Goal: Task Accomplishment & Management: Manage account settings

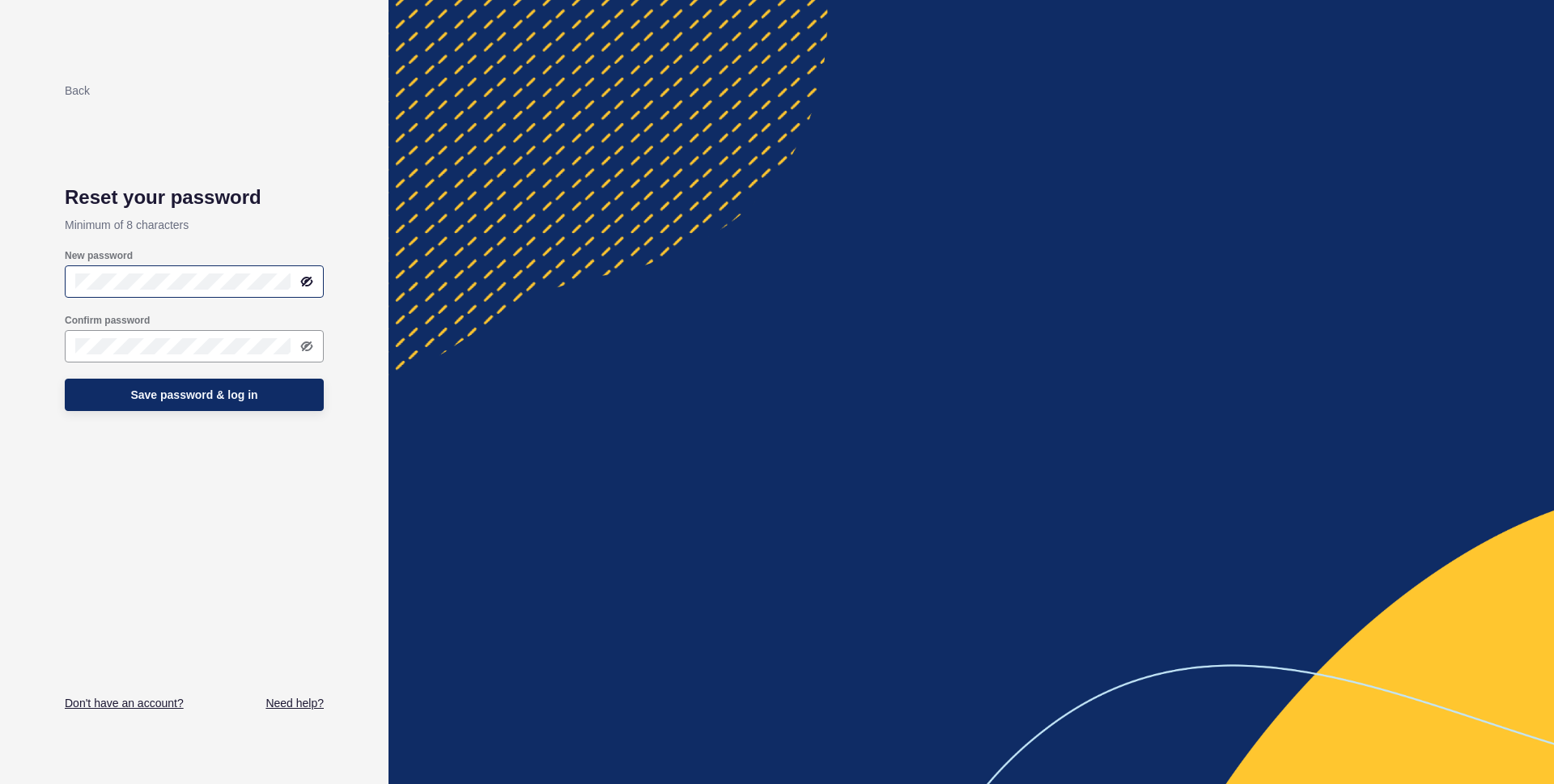
click at [307, 280] on icon at bounding box center [307, 281] width 10 height 8
click at [0, 303] on div "Back Reset your password Minimum of 8 characters New password Confirm password …" at bounding box center [194, 392] width 388 height 784
click at [37, 295] on div "Back Reset your password Minimum of 8 characters New password Confirm password …" at bounding box center [194, 392] width 388 height 784
click at [229, 394] on span "Save password & log in" at bounding box center [194, 395] width 127 height 16
click at [310, 283] on icon at bounding box center [307, 281] width 10 height 8
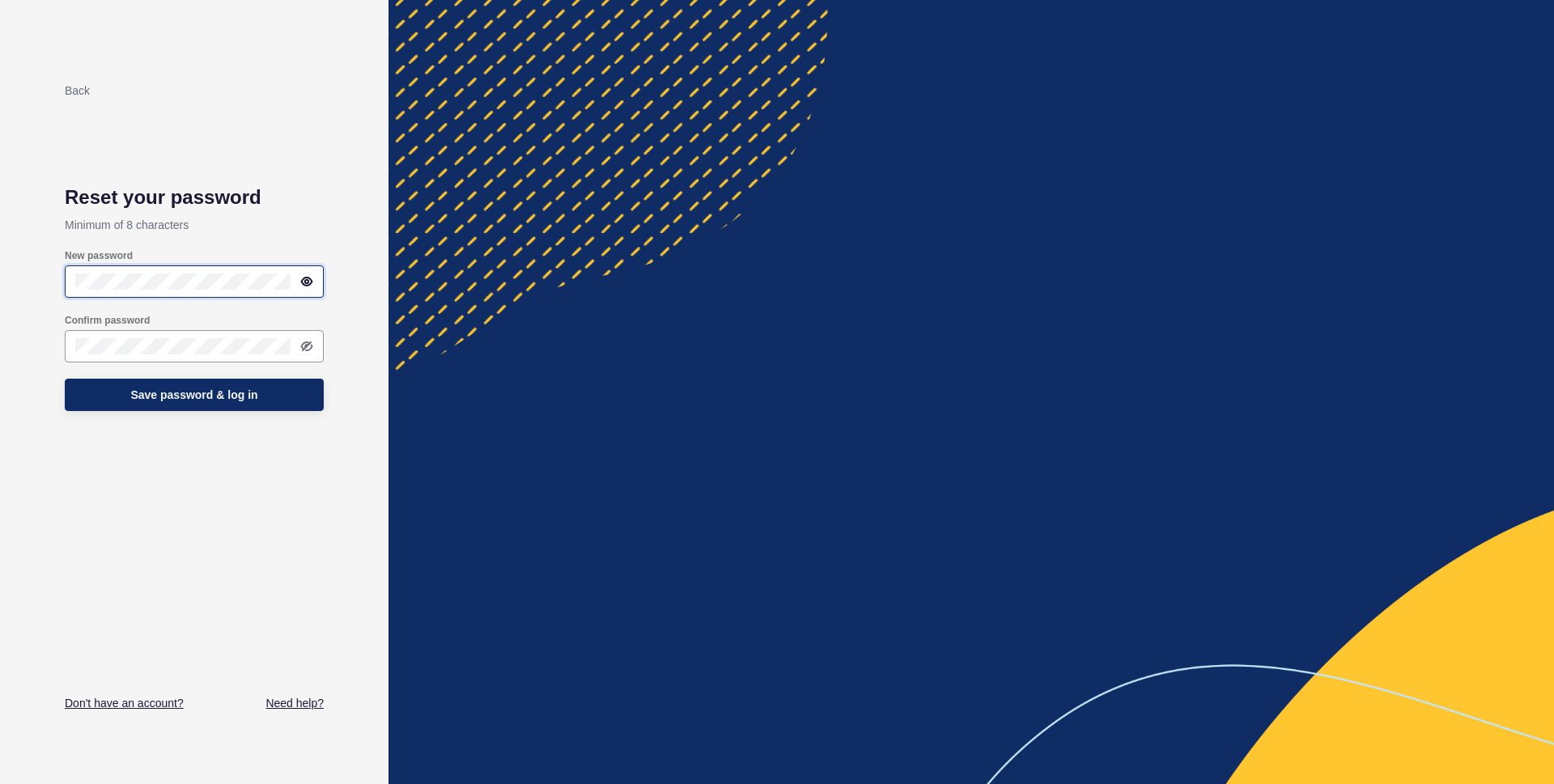
click at [0, 284] on div "Back Reset your password Minimum of 8 characters New password Confirm password …" at bounding box center [194, 392] width 388 height 784
click at [230, 400] on span "Save password & log in" at bounding box center [194, 395] width 127 height 16
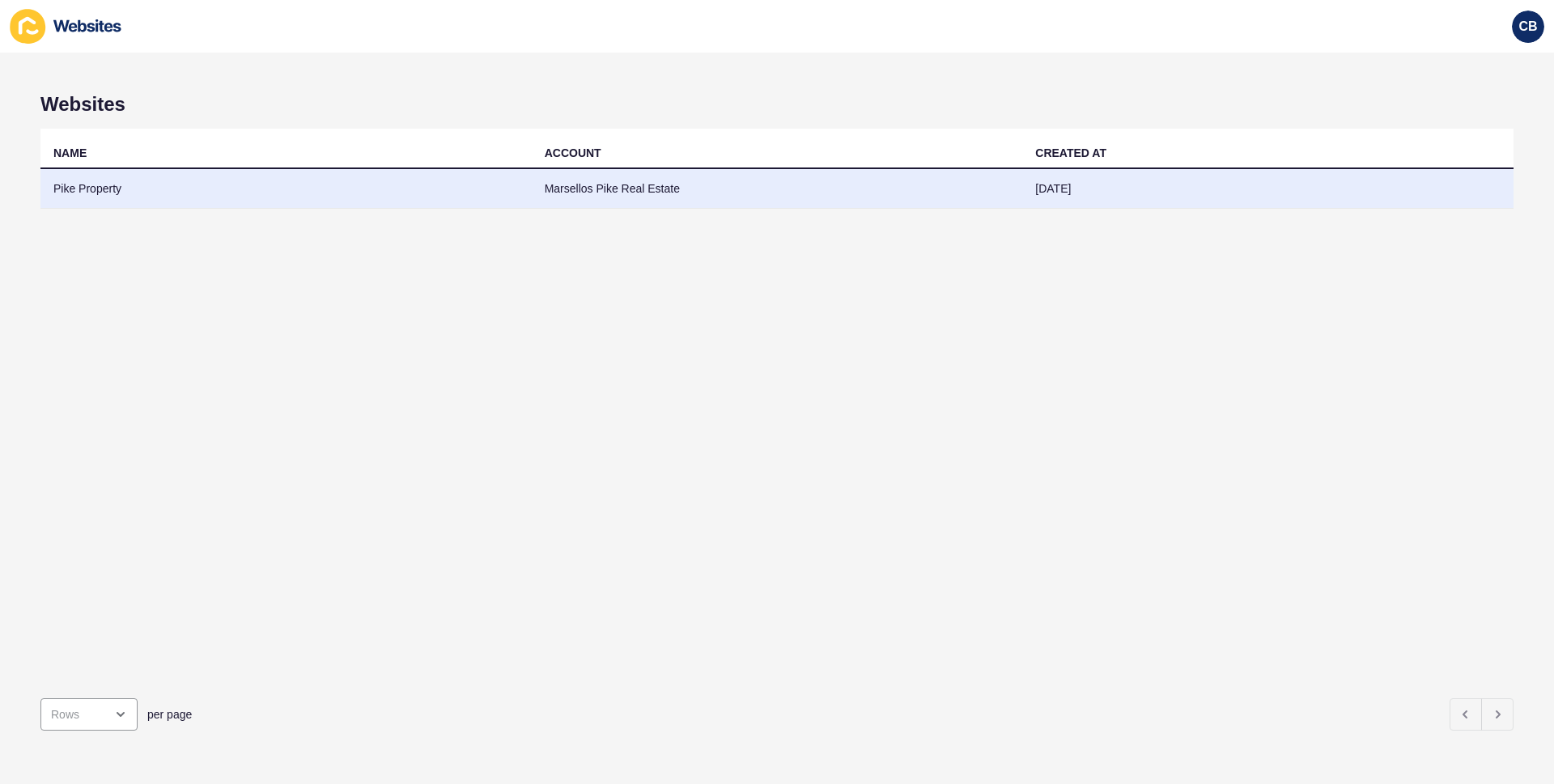
click at [78, 190] on td "Pike Property" at bounding box center [285, 188] width 491 height 39
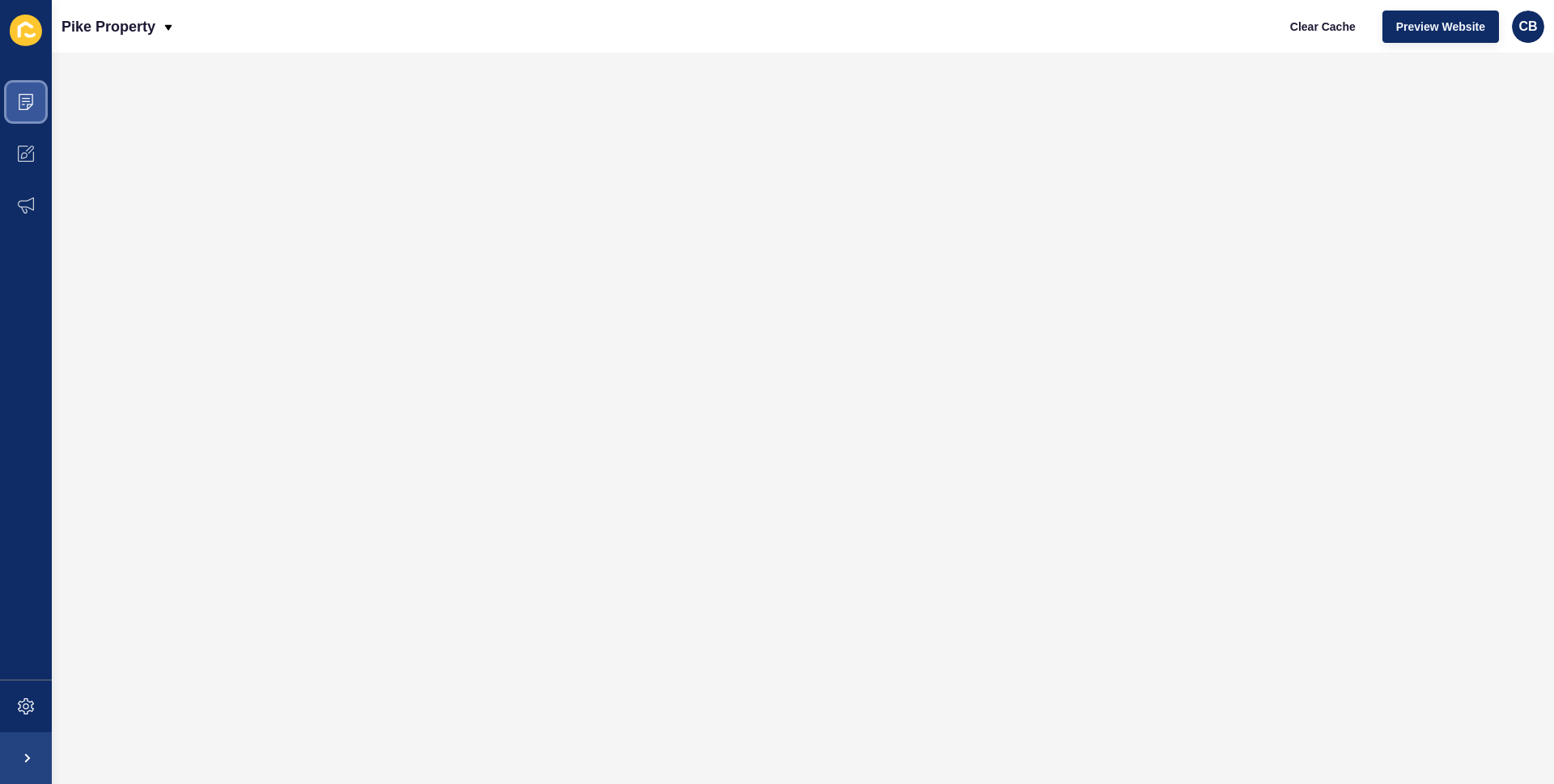
click at [27, 105] on icon at bounding box center [26, 102] width 16 height 16
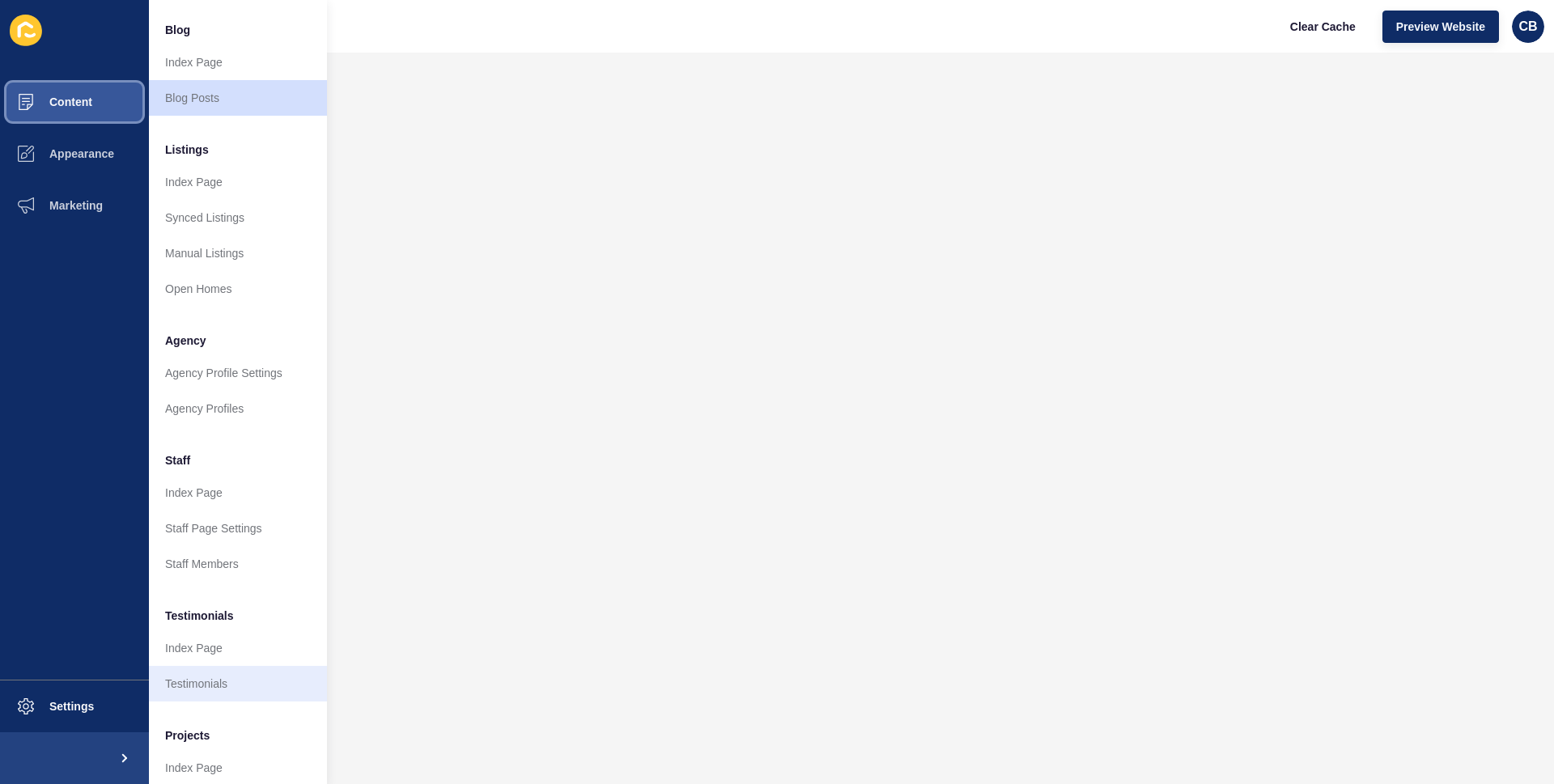
scroll to position [97, 0]
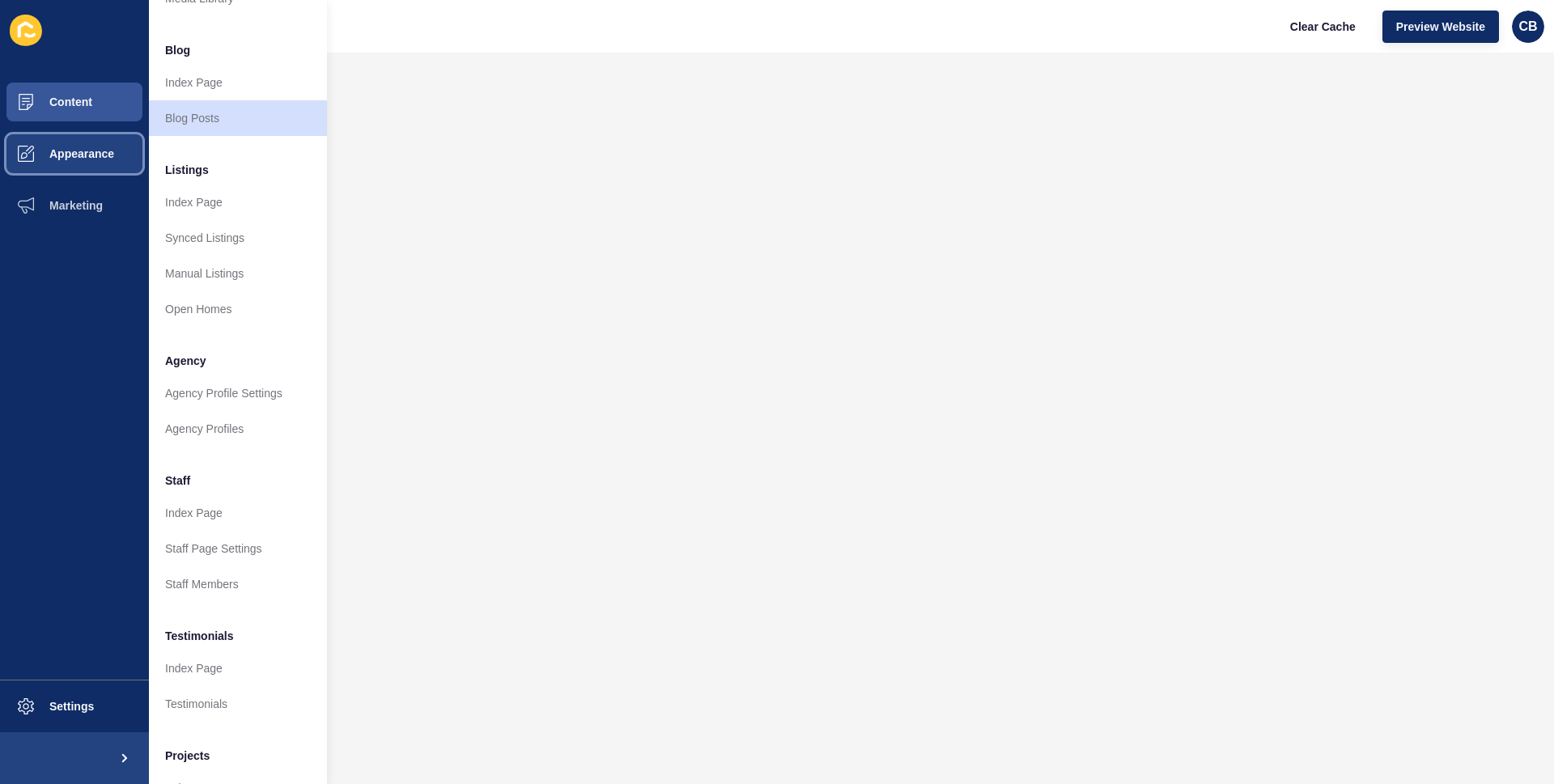
click at [58, 158] on span "Appearance" at bounding box center [56, 153] width 117 height 13
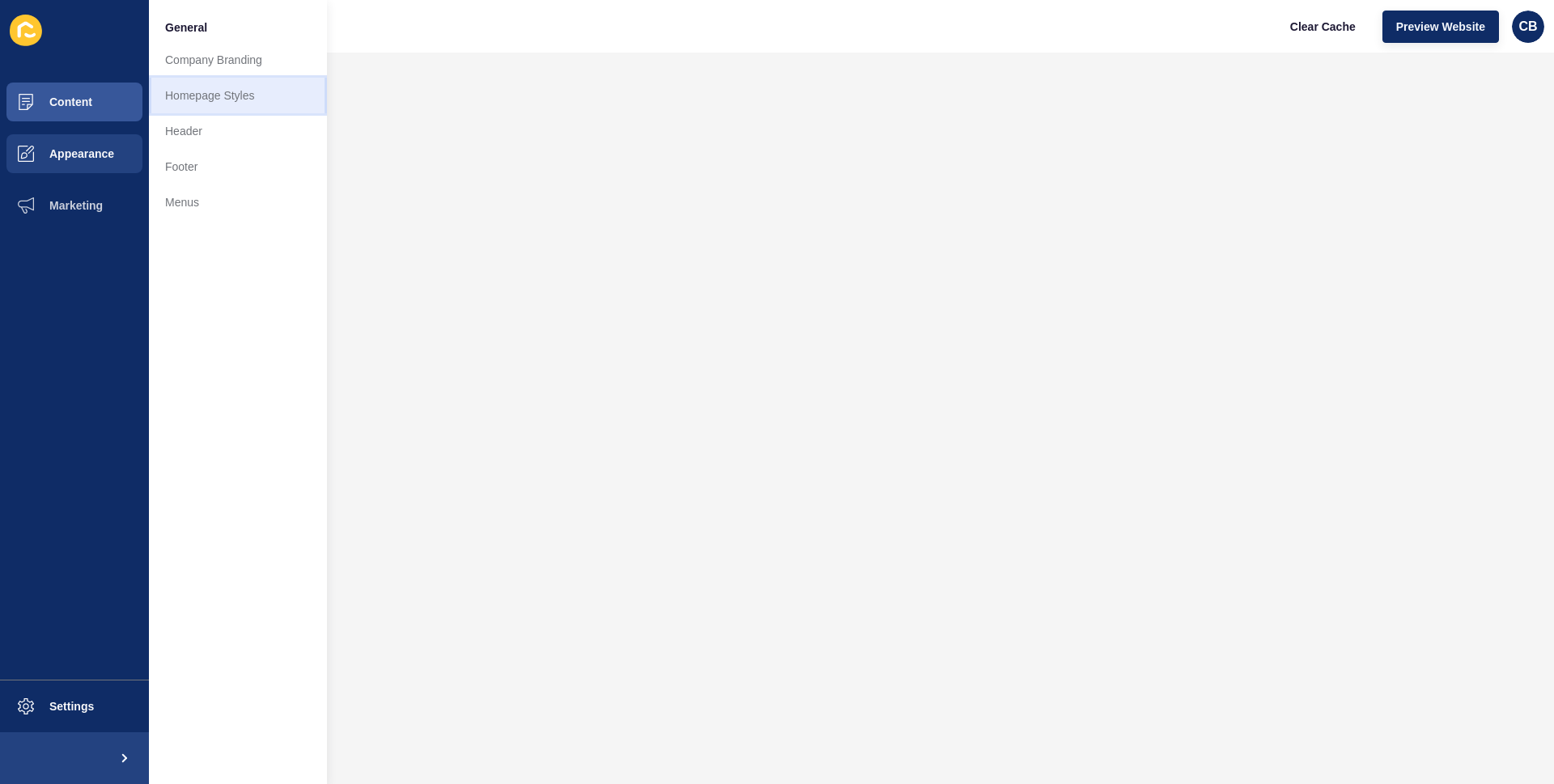
click at [235, 99] on link "Homepage Styles" at bounding box center [238, 96] width 178 height 36
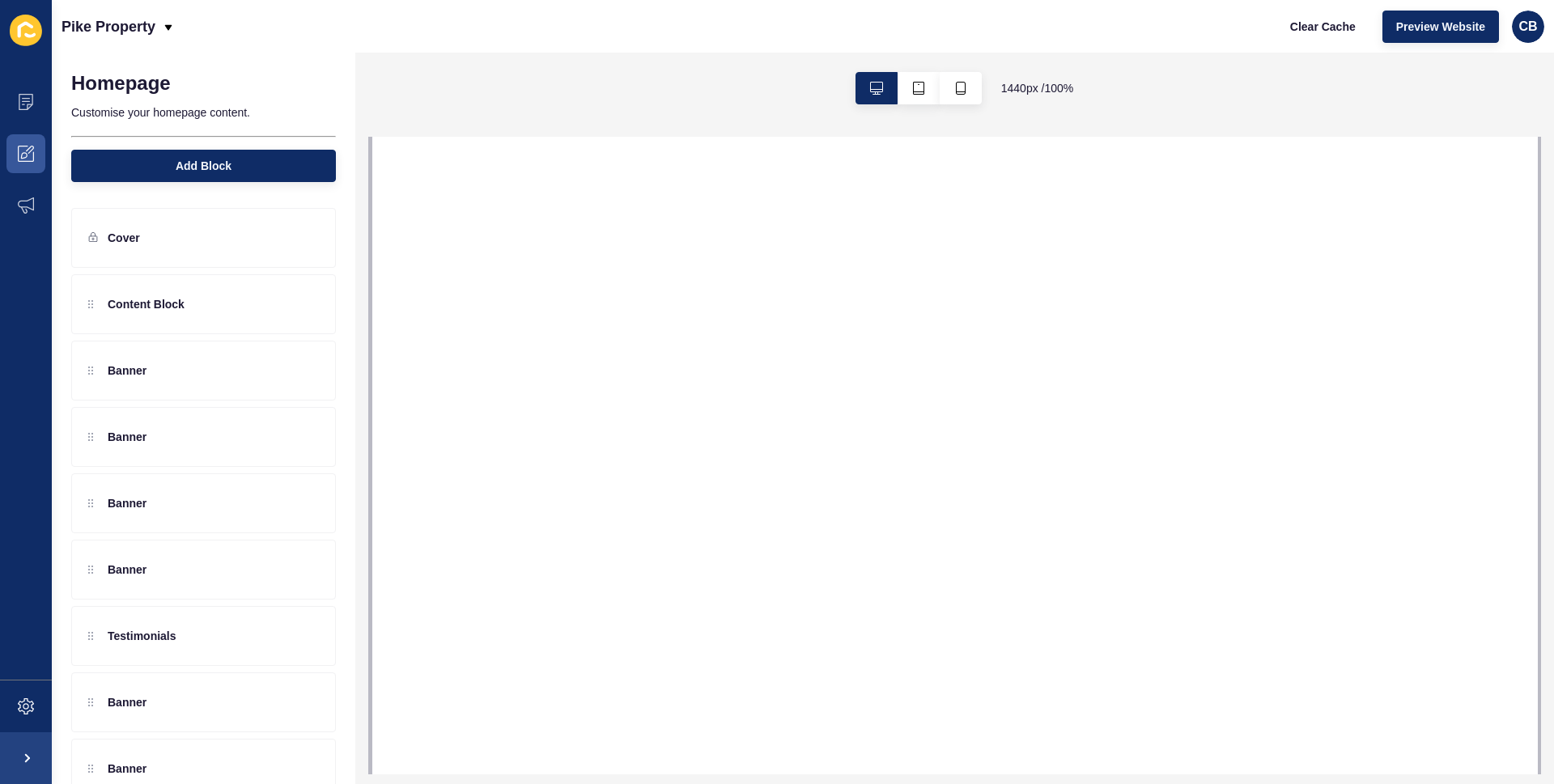
select select
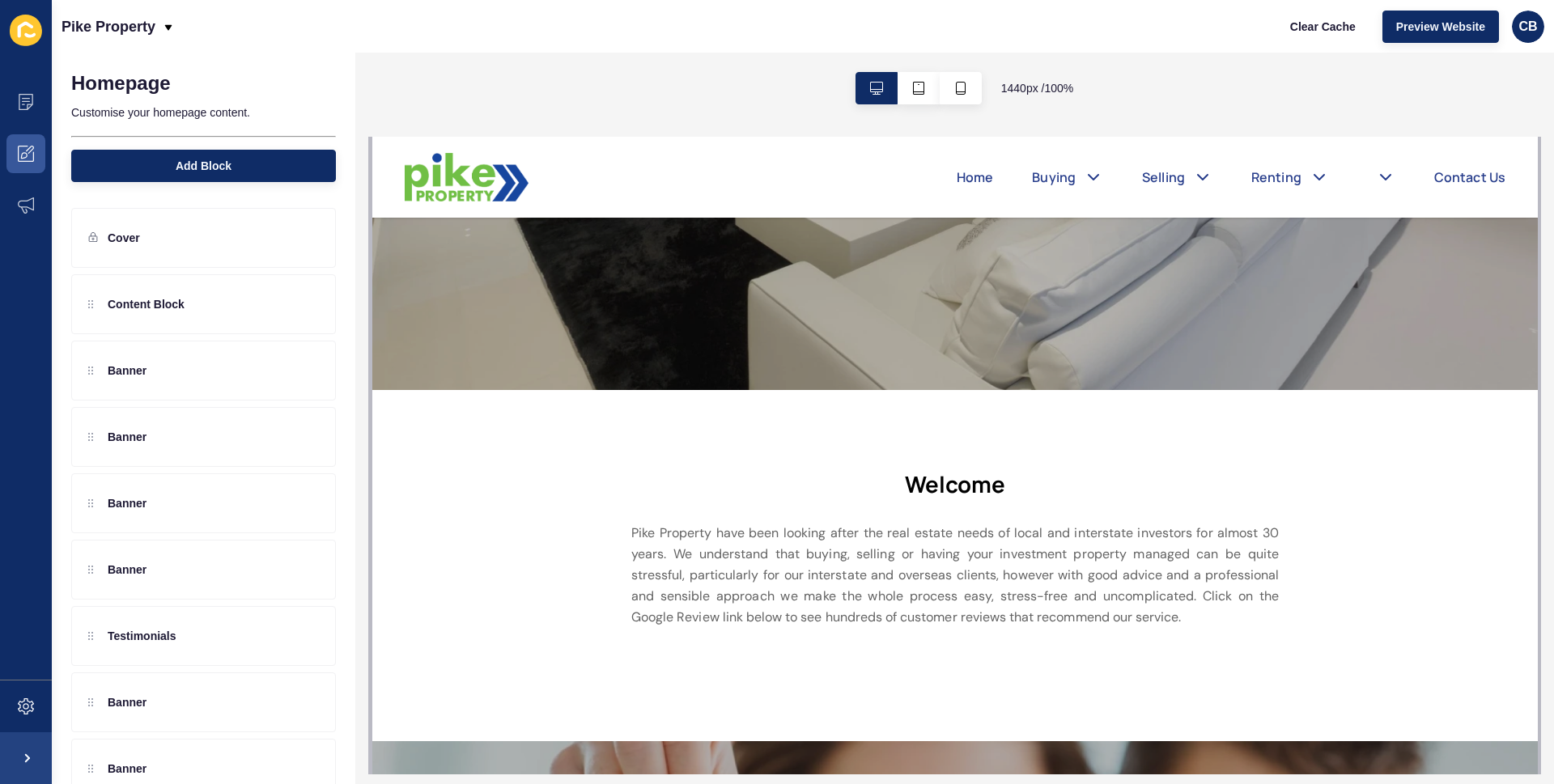
scroll to position [364, 0]
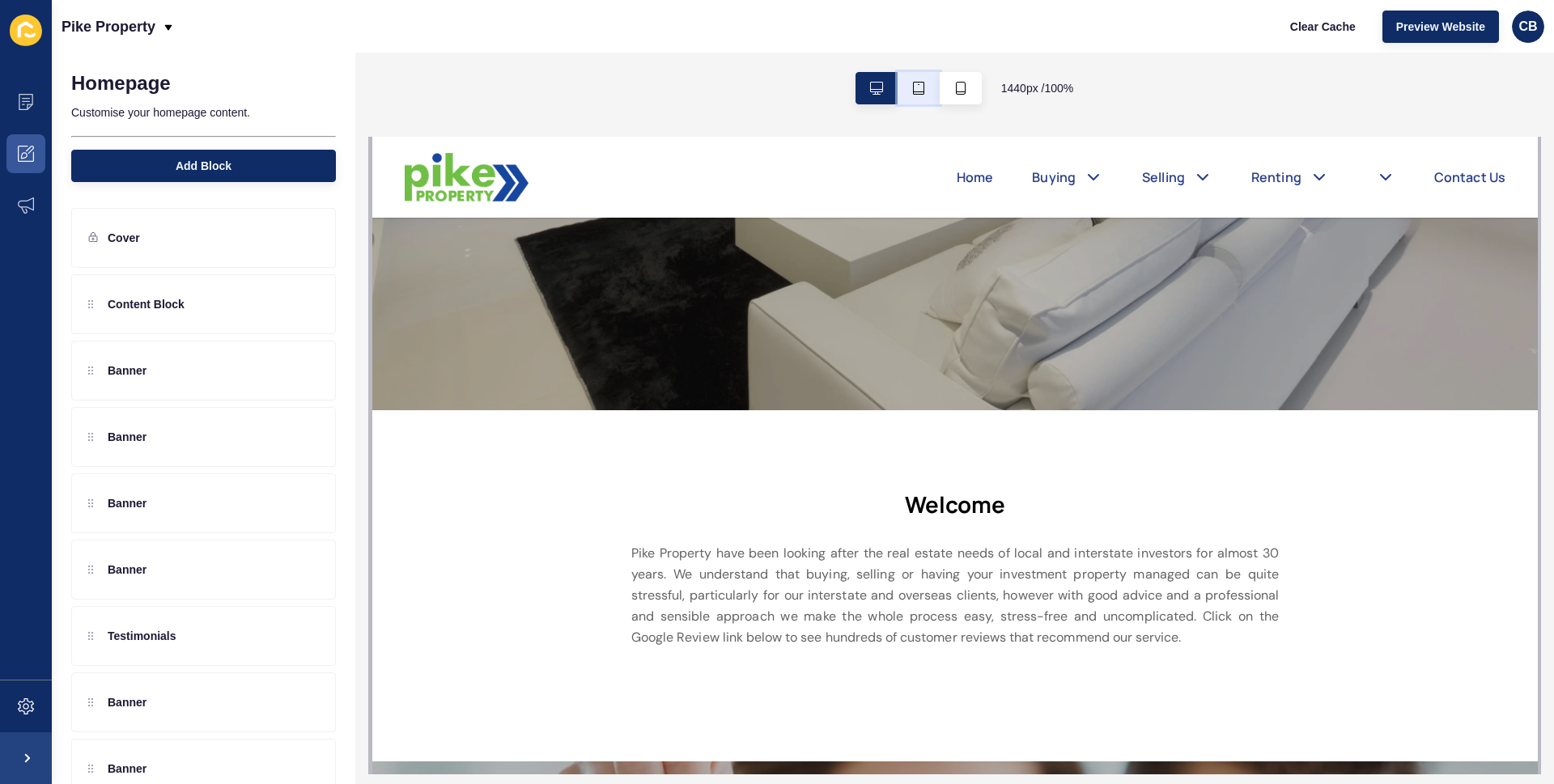
click at [922, 86] on icon "button" at bounding box center [918, 88] width 13 height 13
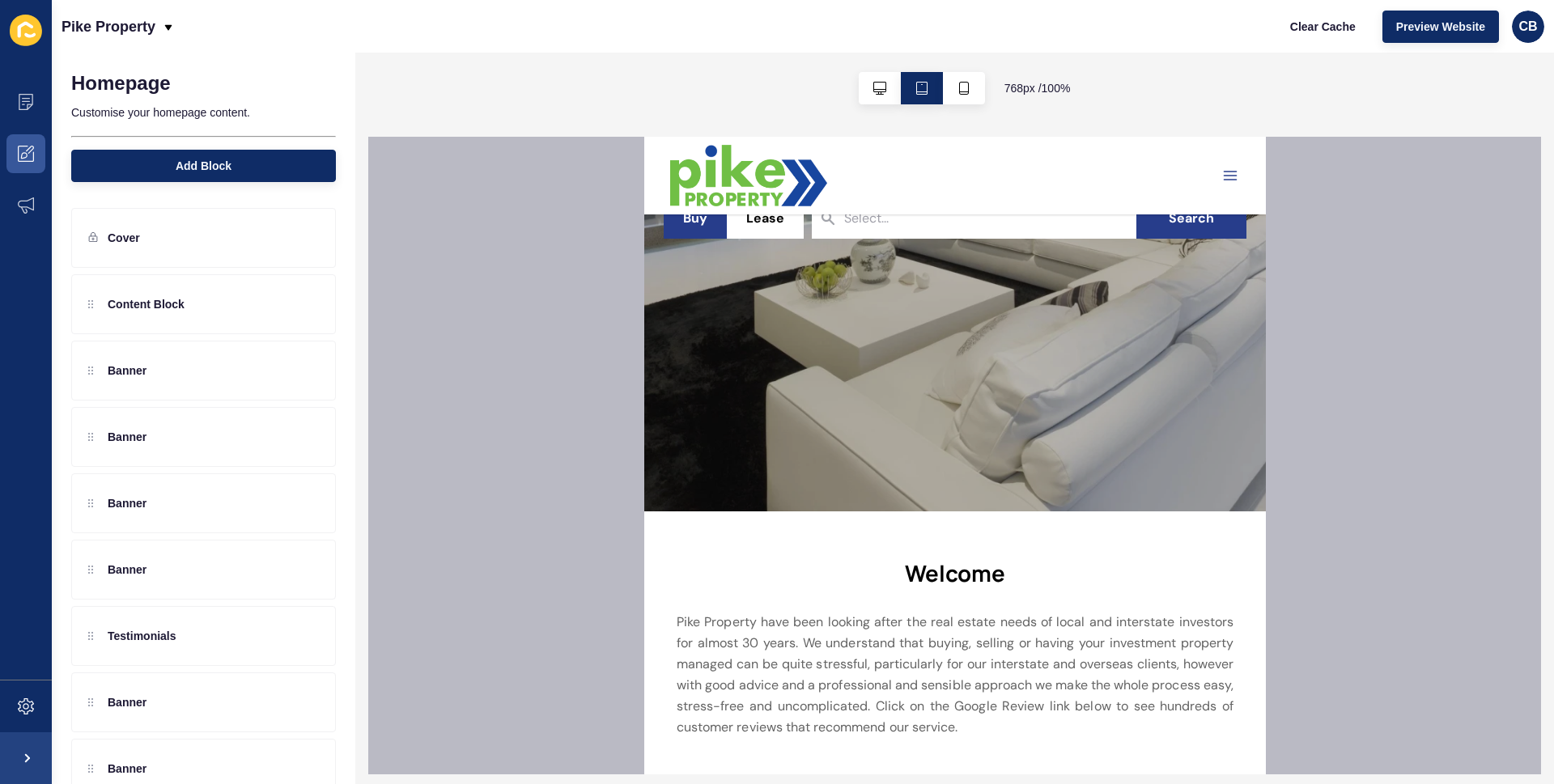
scroll to position [0, 0]
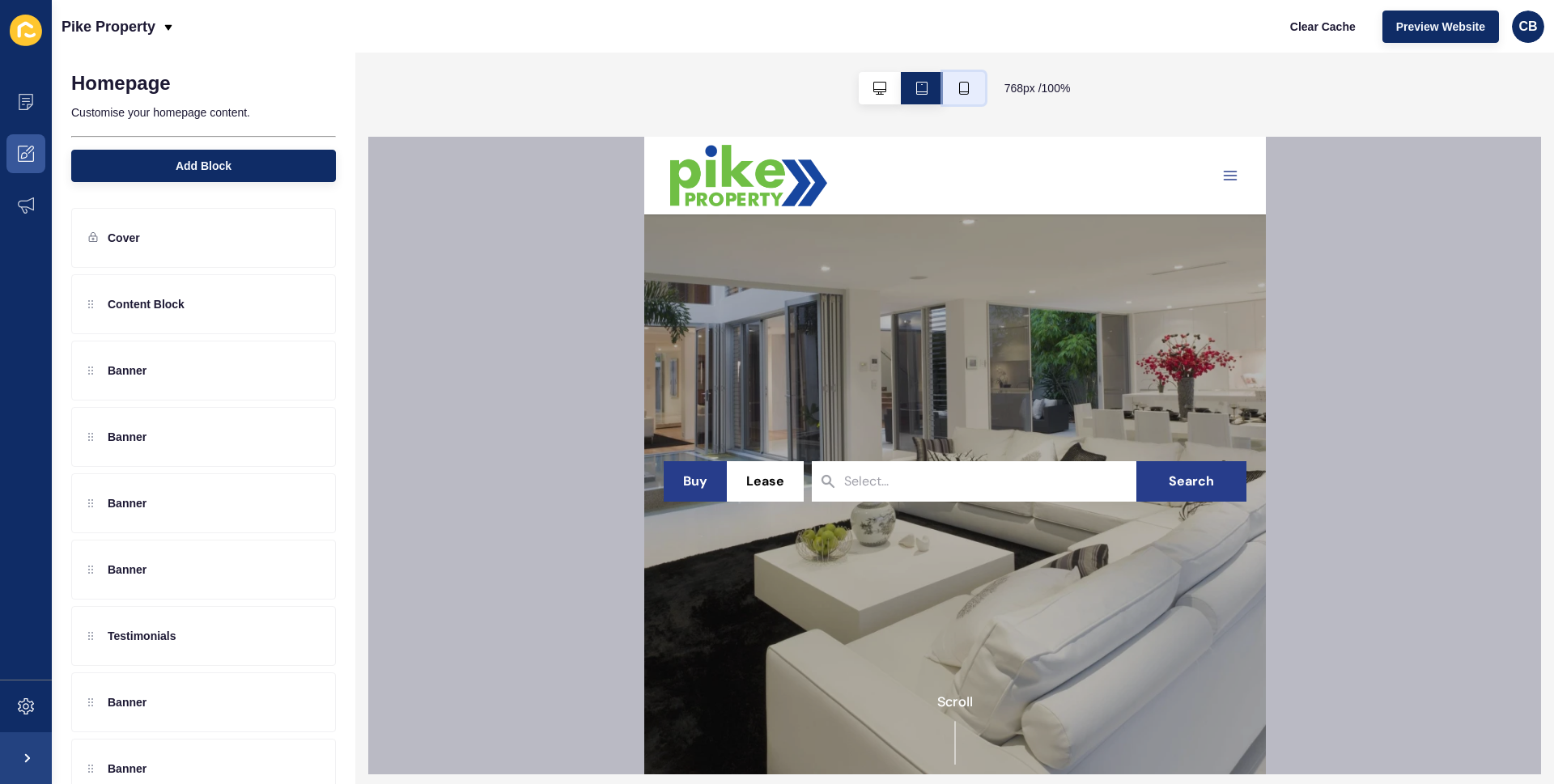
click at [966, 90] on icon "button" at bounding box center [964, 88] width 10 height 13
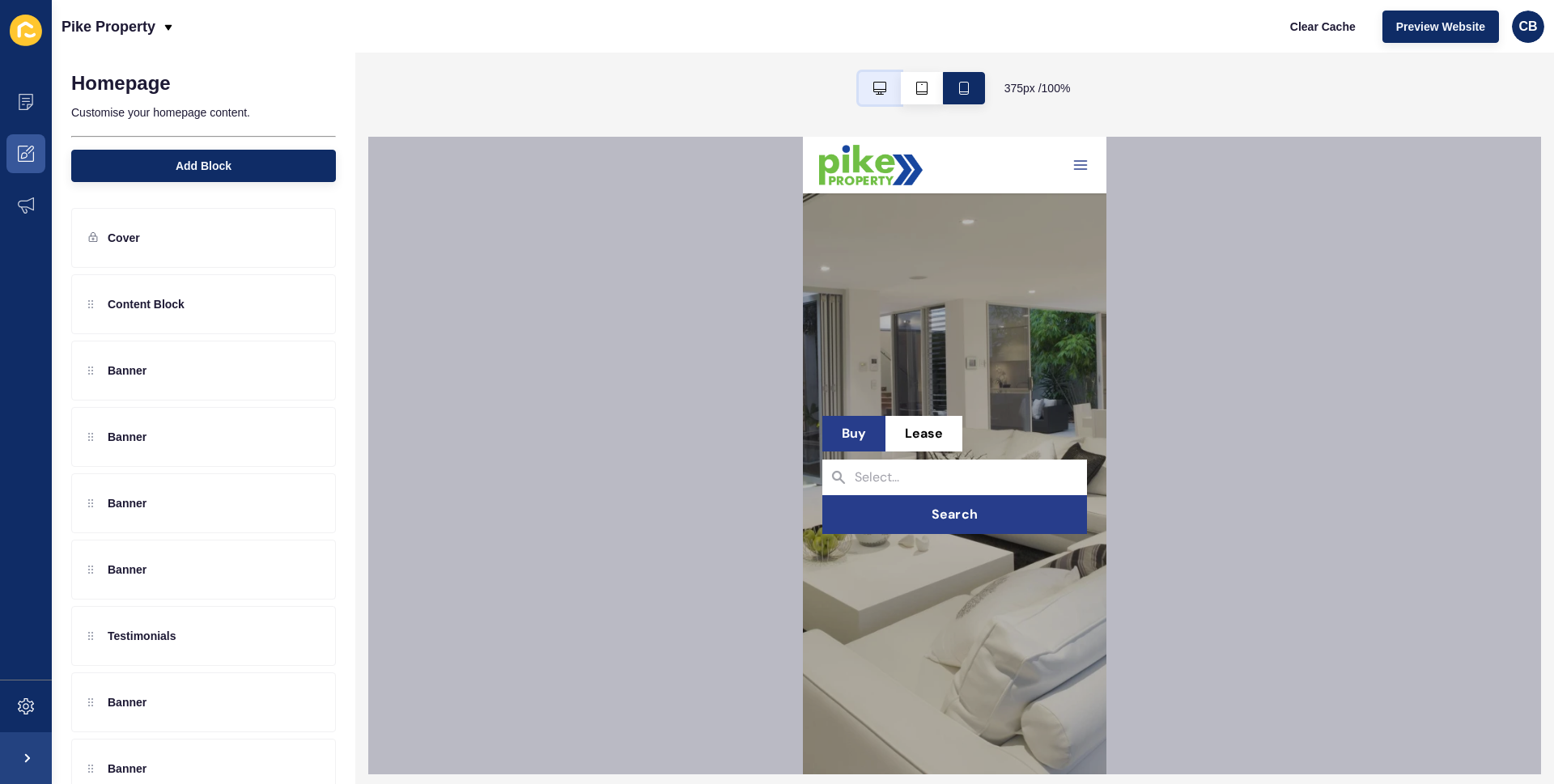
click at [877, 91] on icon "button" at bounding box center [879, 88] width 13 height 13
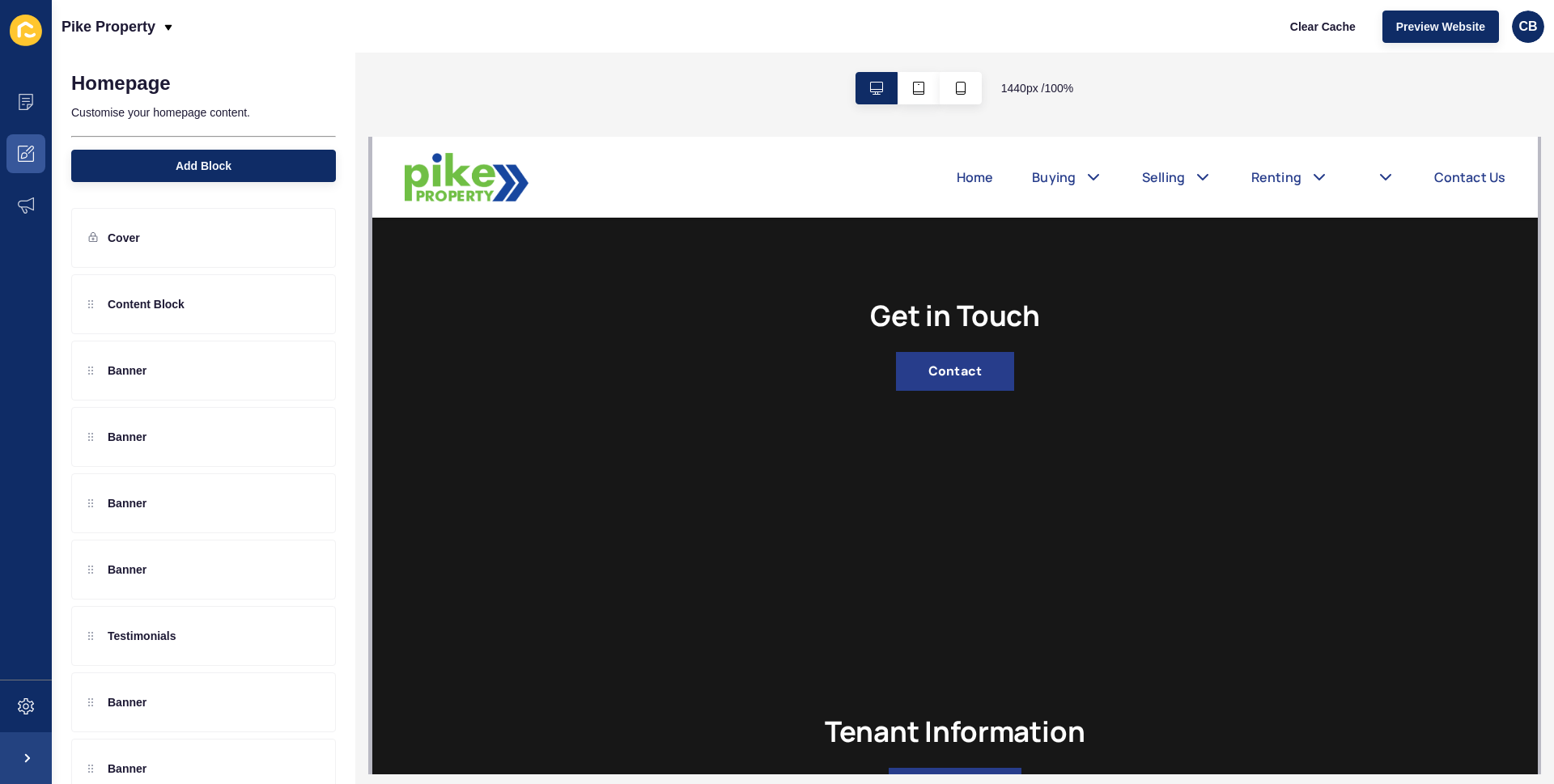
scroll to position [4611, 0]
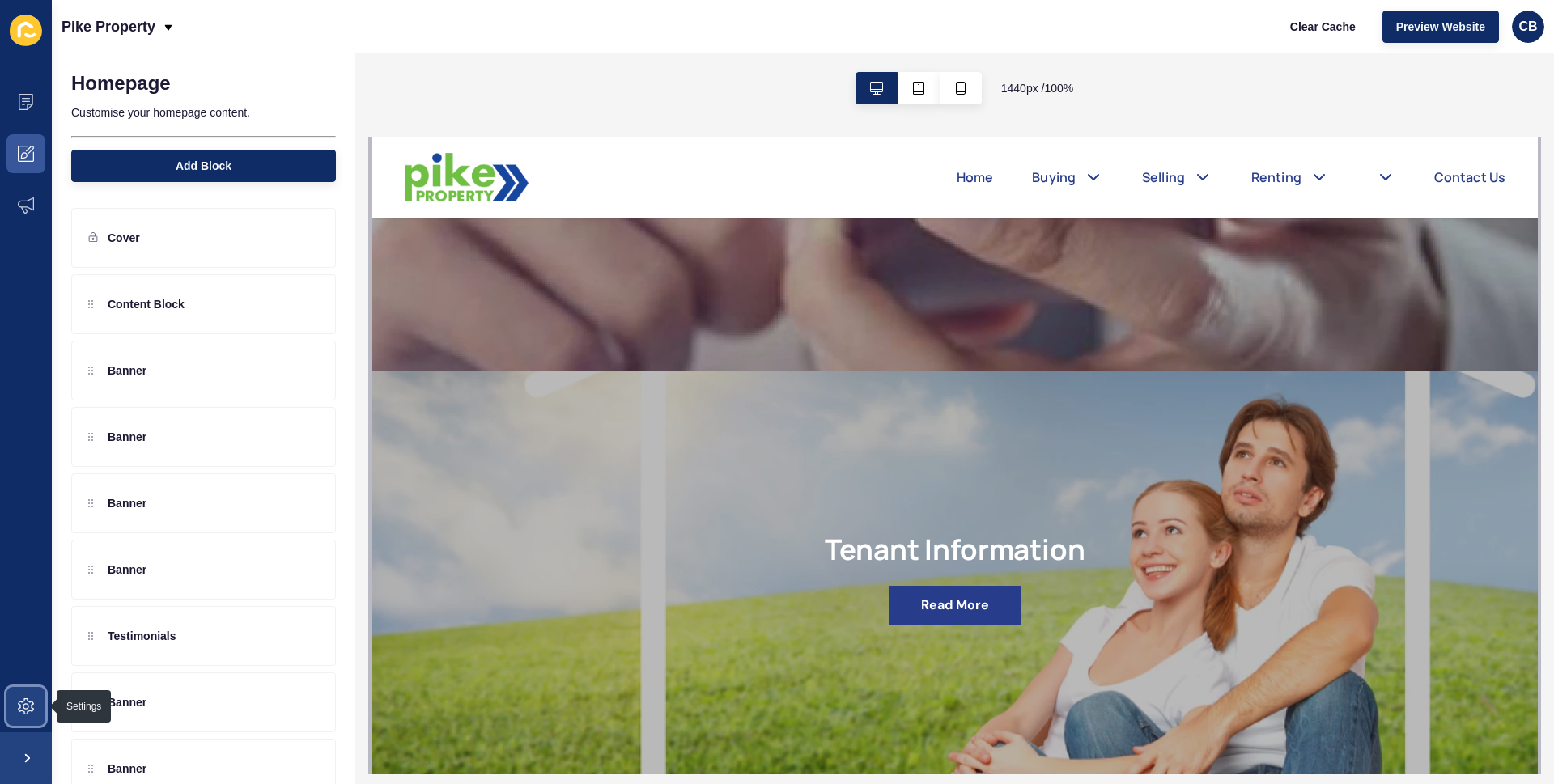
click at [26, 713] on icon at bounding box center [26, 706] width 16 height 16
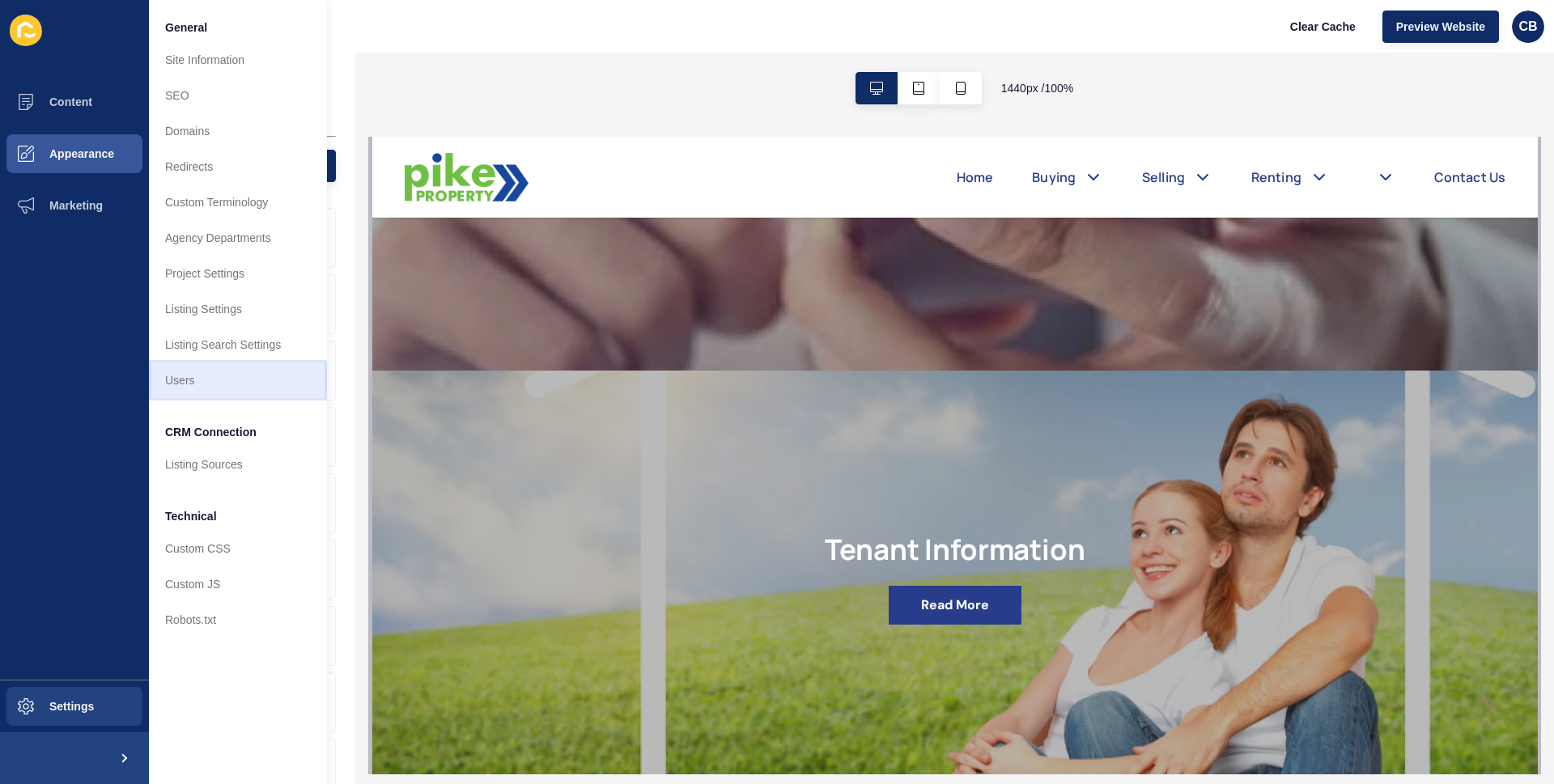
click at [183, 385] on link "Users" at bounding box center [238, 380] width 178 height 36
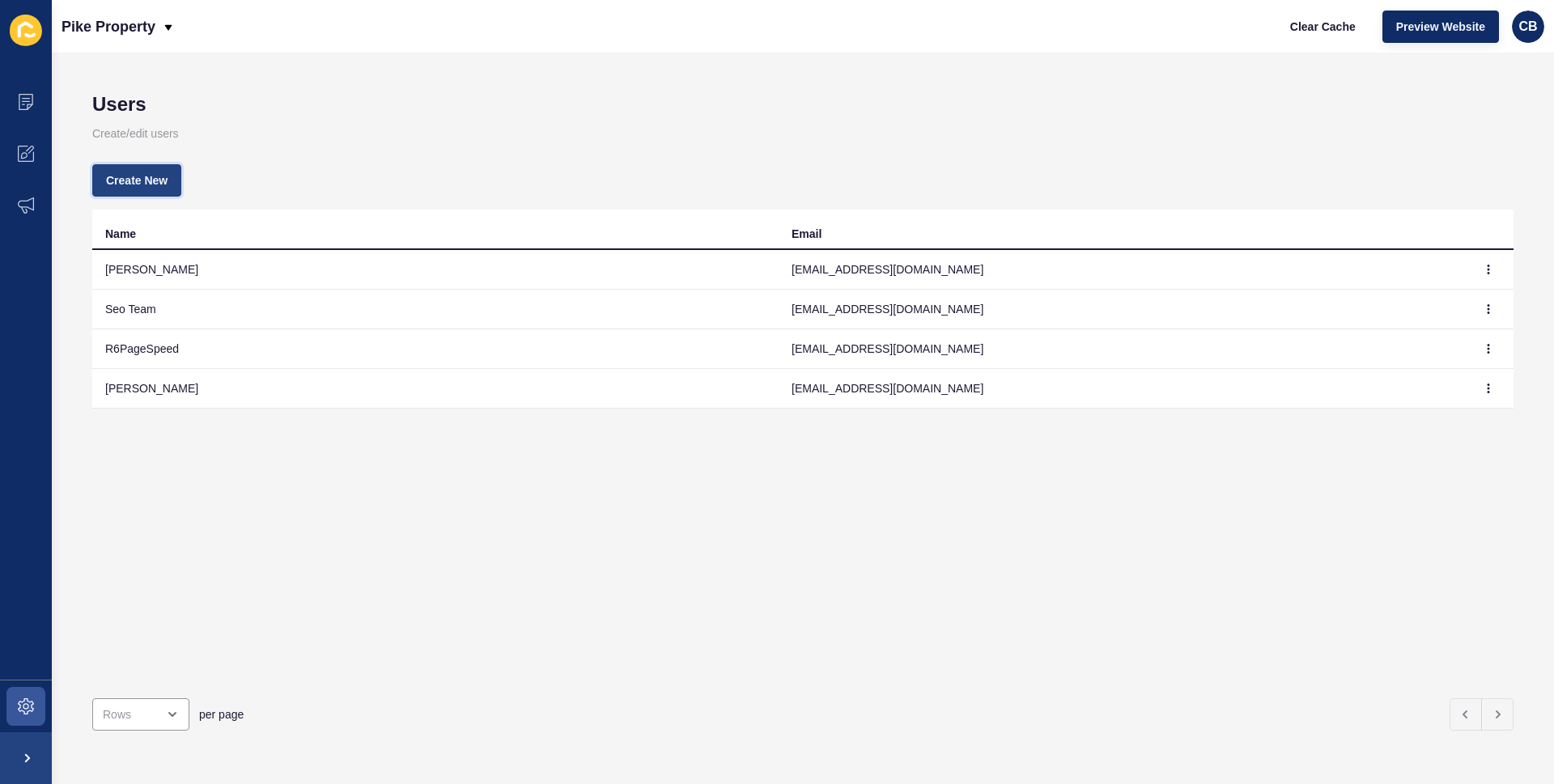
click at [136, 176] on span "Create New" at bounding box center [136, 180] width 62 height 16
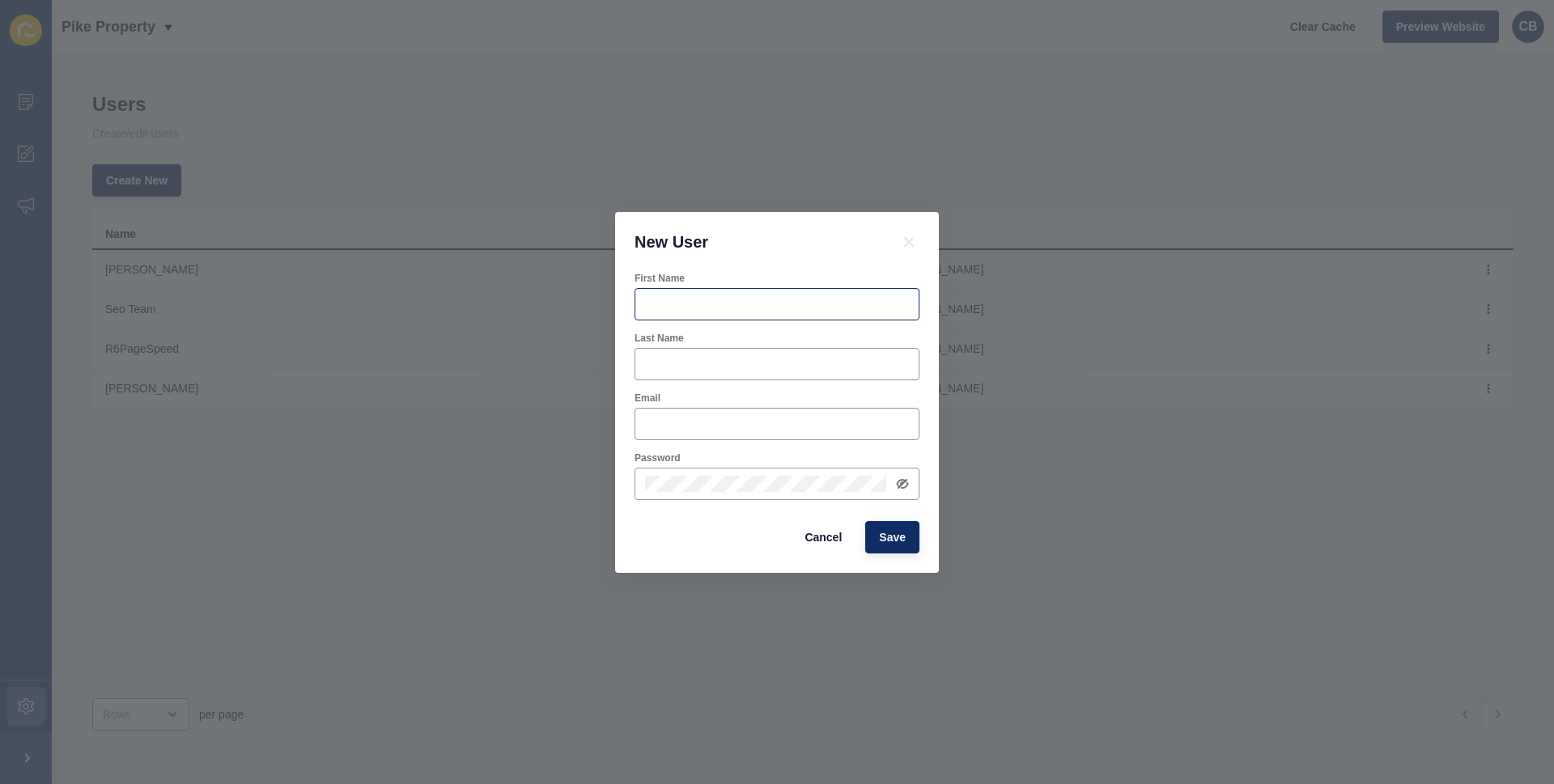
click at [694, 294] on div at bounding box center [776, 304] width 284 height 32
type input "[PERSON_NAME]"
type input "Pike"
type input "[PERSON_NAME][EMAIL_ADDRESS][DOMAIN_NAME]"
click at [899, 492] on div at bounding box center [776, 483] width 284 height 32
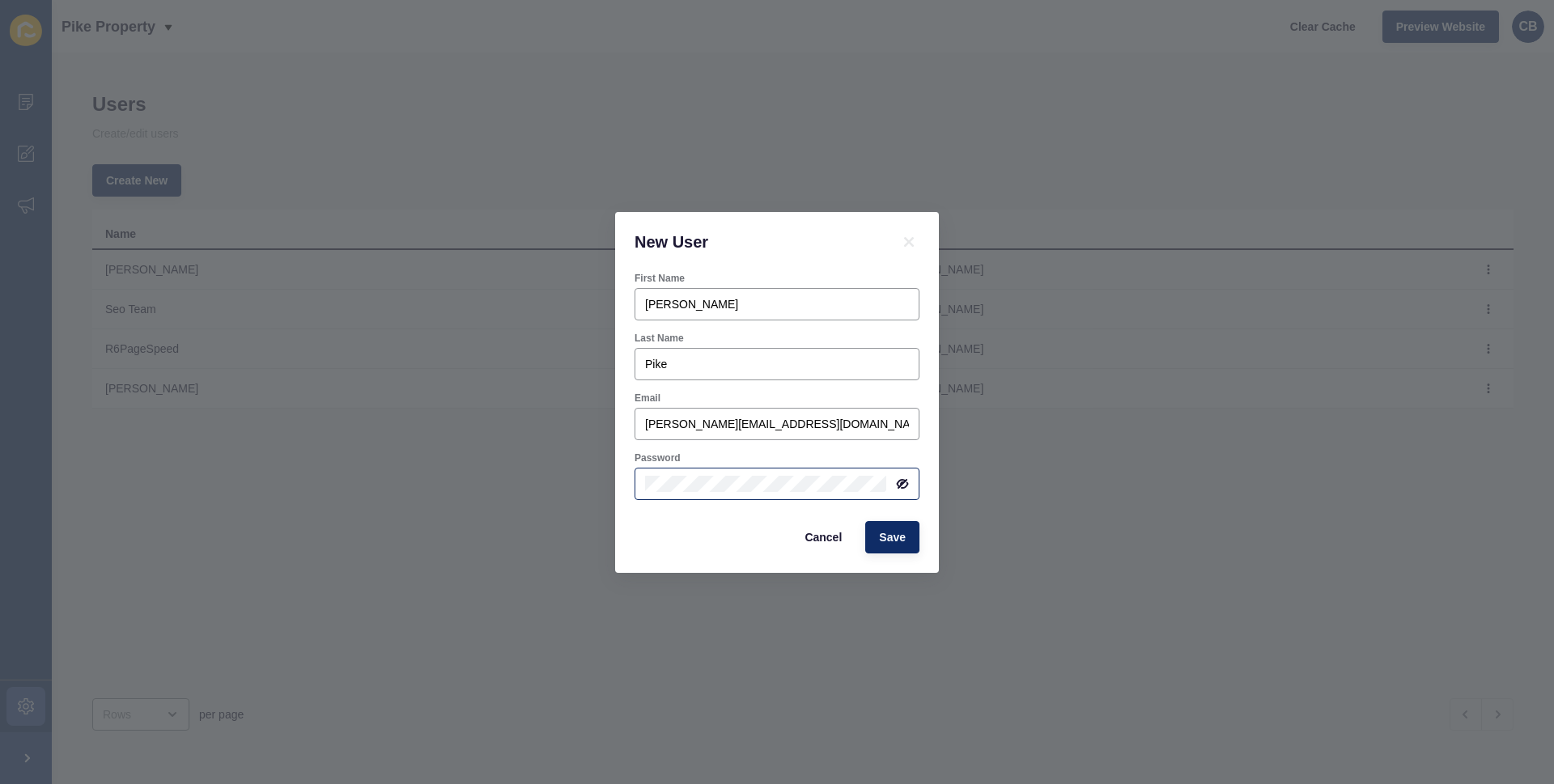
click at [902, 483] on icon at bounding box center [901, 483] width 8 height 7
click at [897, 542] on span "Save" at bounding box center [892, 537] width 27 height 16
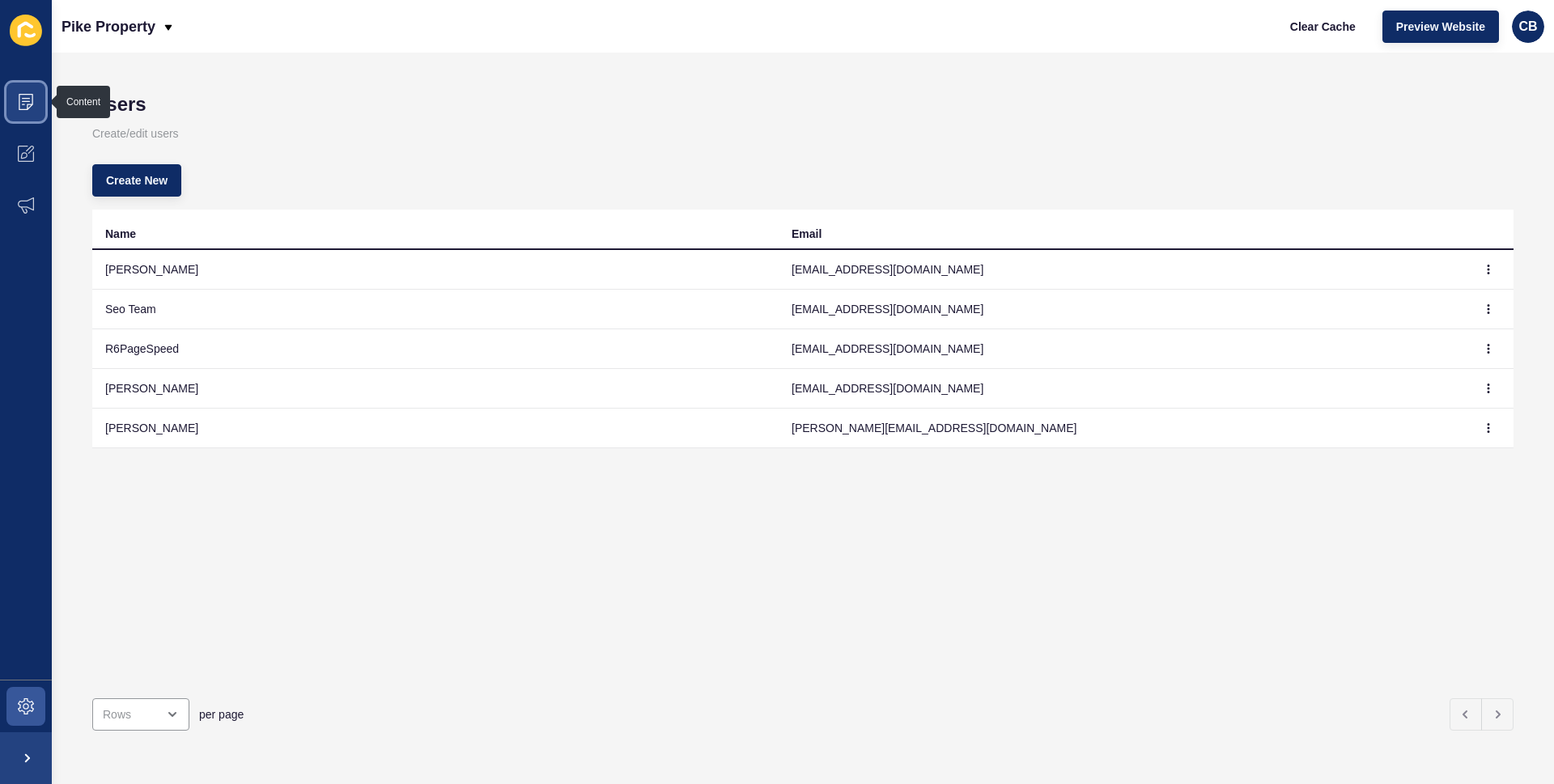
click at [27, 101] on icon at bounding box center [25, 101] width 8 height 1
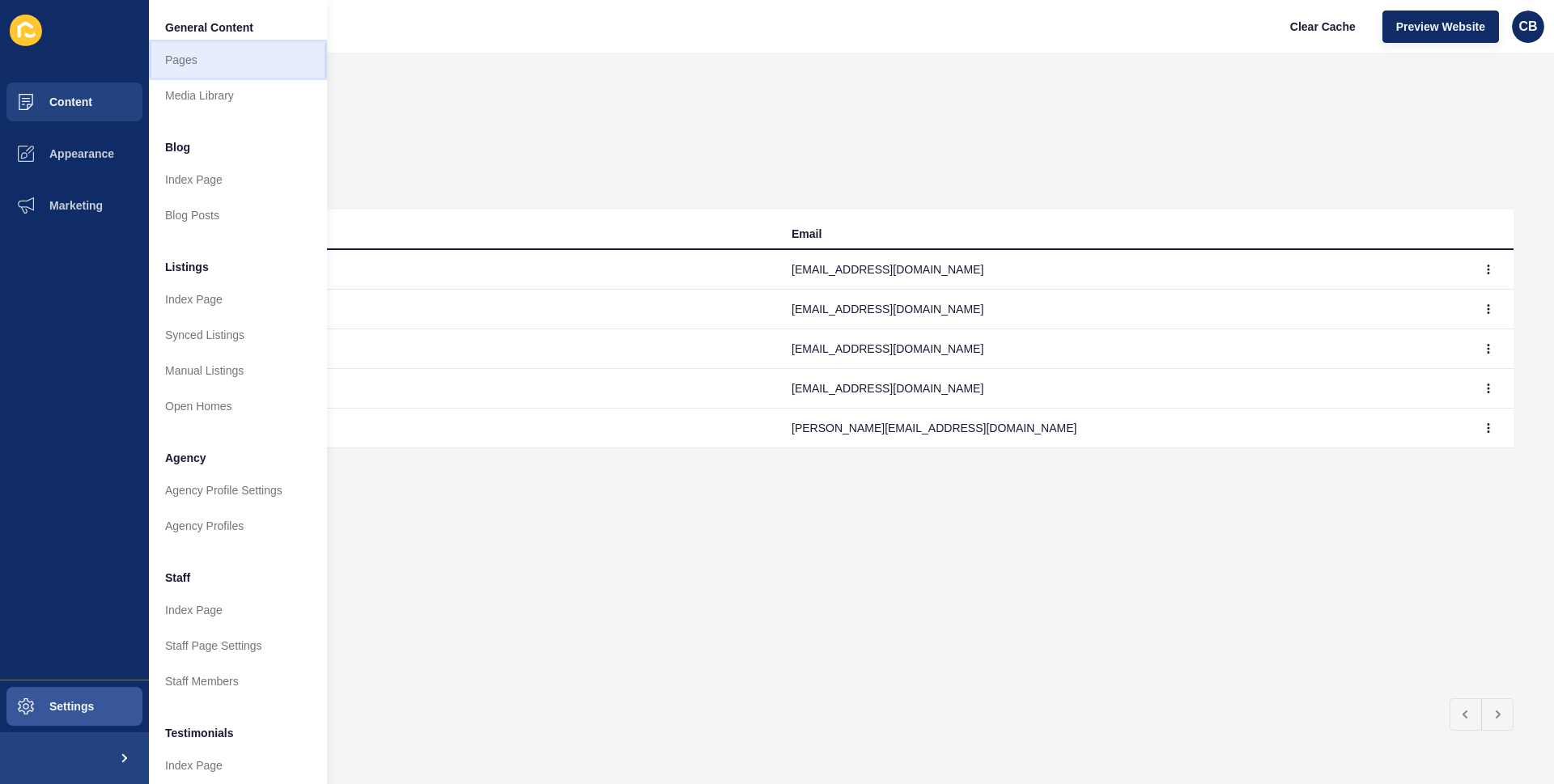
click at [174, 65] on link "Pages" at bounding box center [238, 60] width 178 height 36
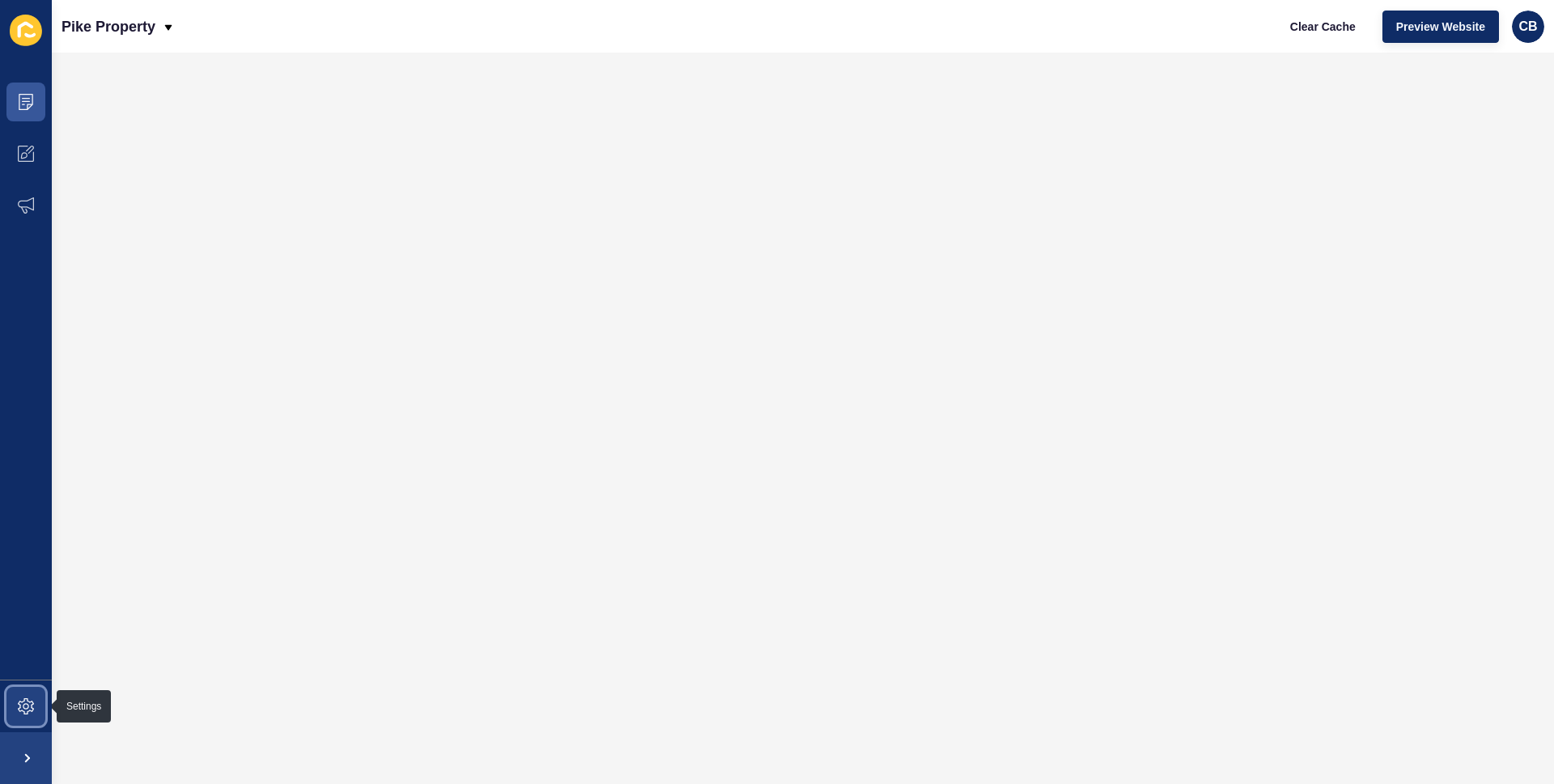
click at [21, 704] on icon at bounding box center [26, 706] width 16 height 16
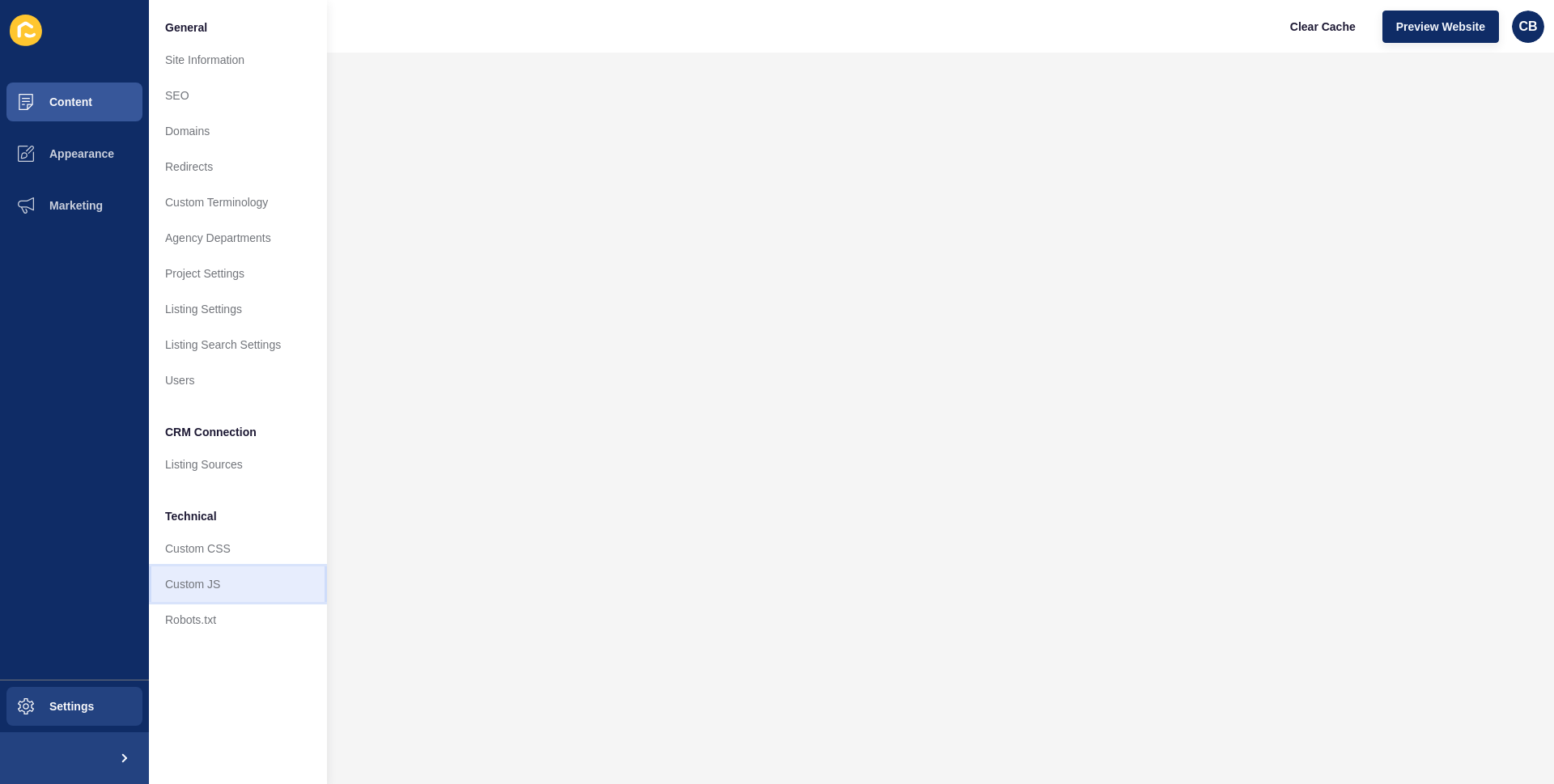
click at [202, 587] on link "Custom JS" at bounding box center [238, 584] width 178 height 36
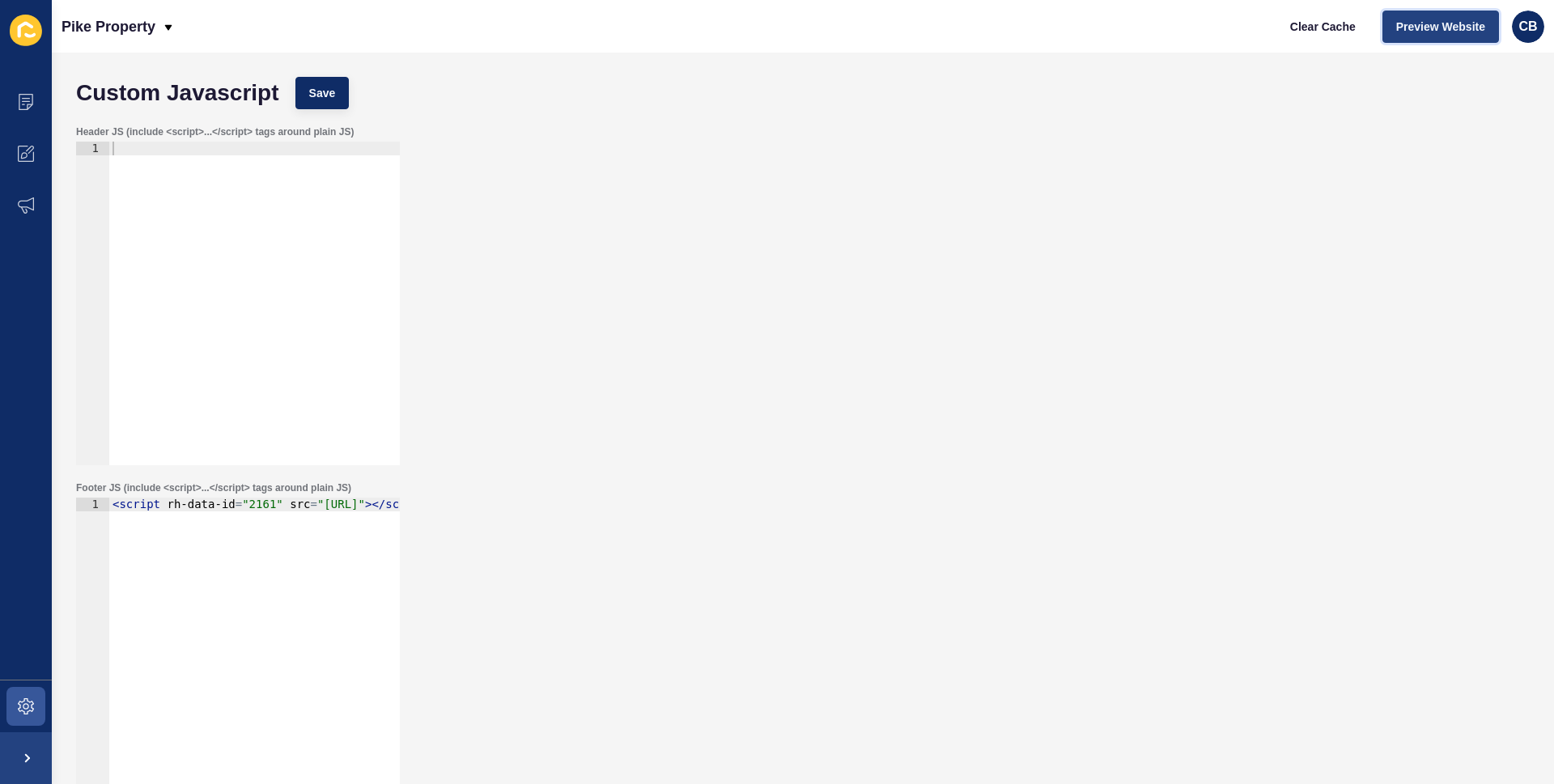
click at [1464, 22] on span "Preview Website" at bounding box center [1440, 27] width 89 height 16
click at [29, 101] on icon at bounding box center [25, 101] width 8 height 1
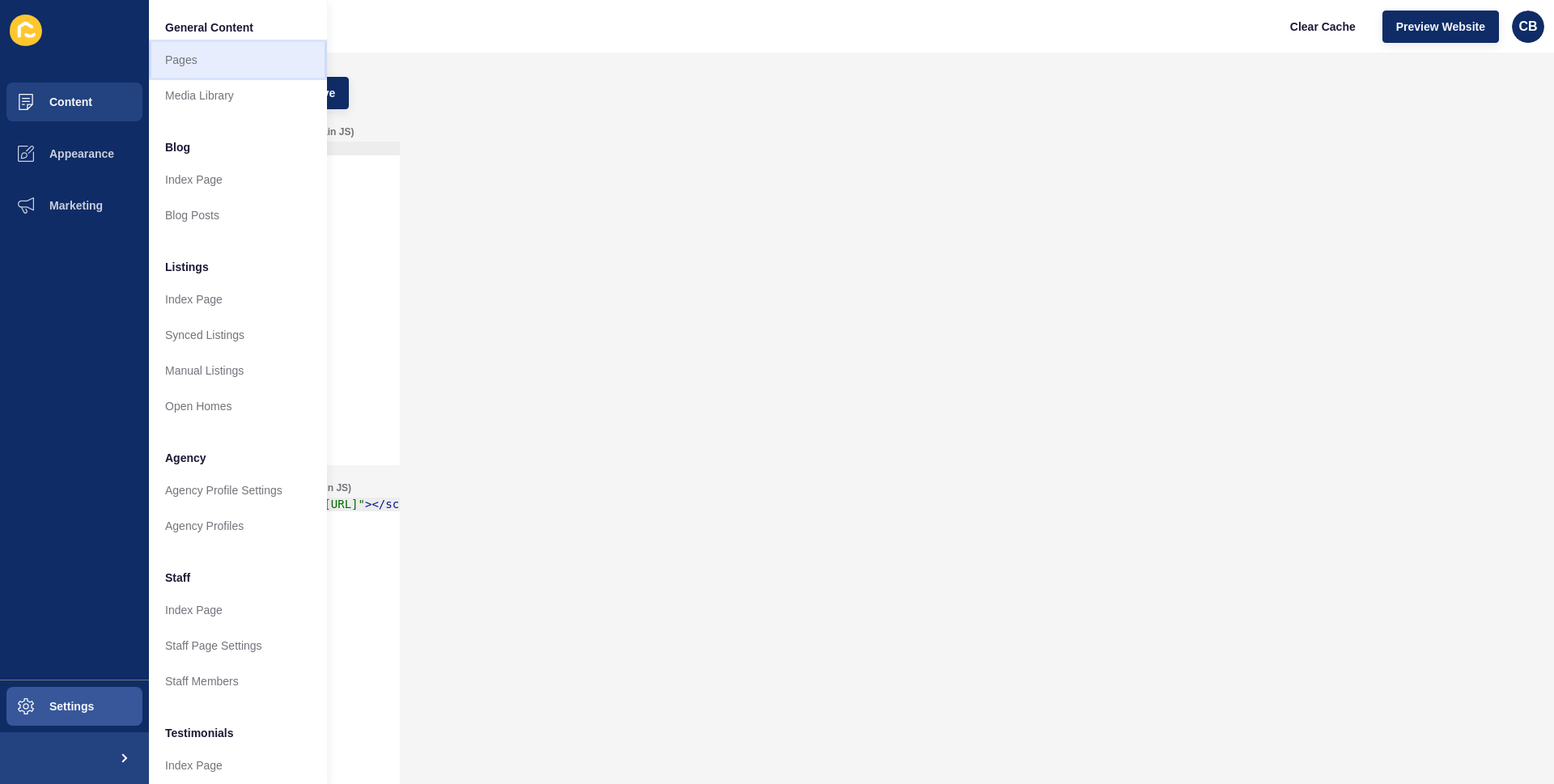
click at [175, 62] on link "Pages" at bounding box center [238, 60] width 178 height 36
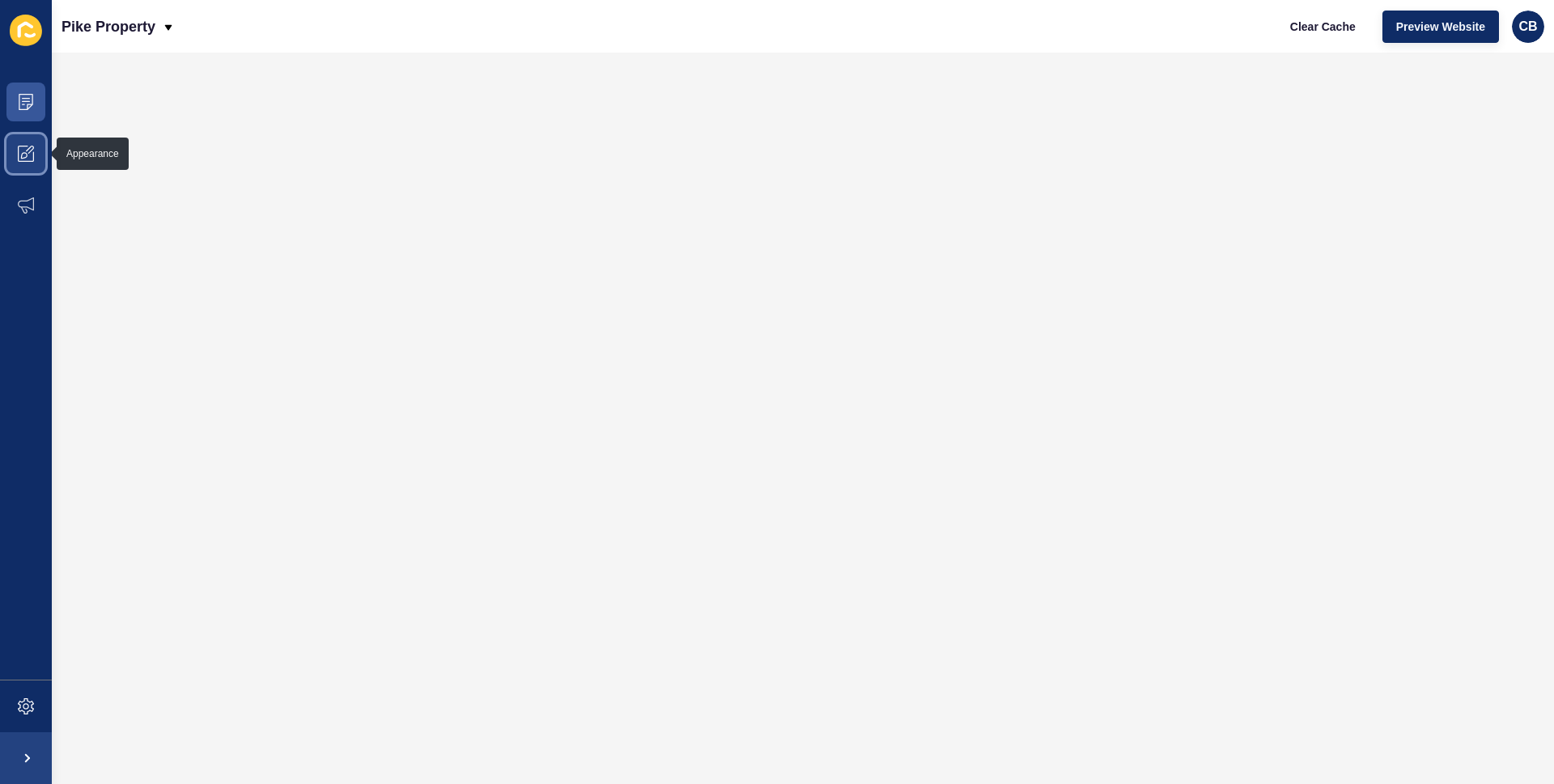
click at [29, 158] on icon at bounding box center [26, 153] width 16 height 16
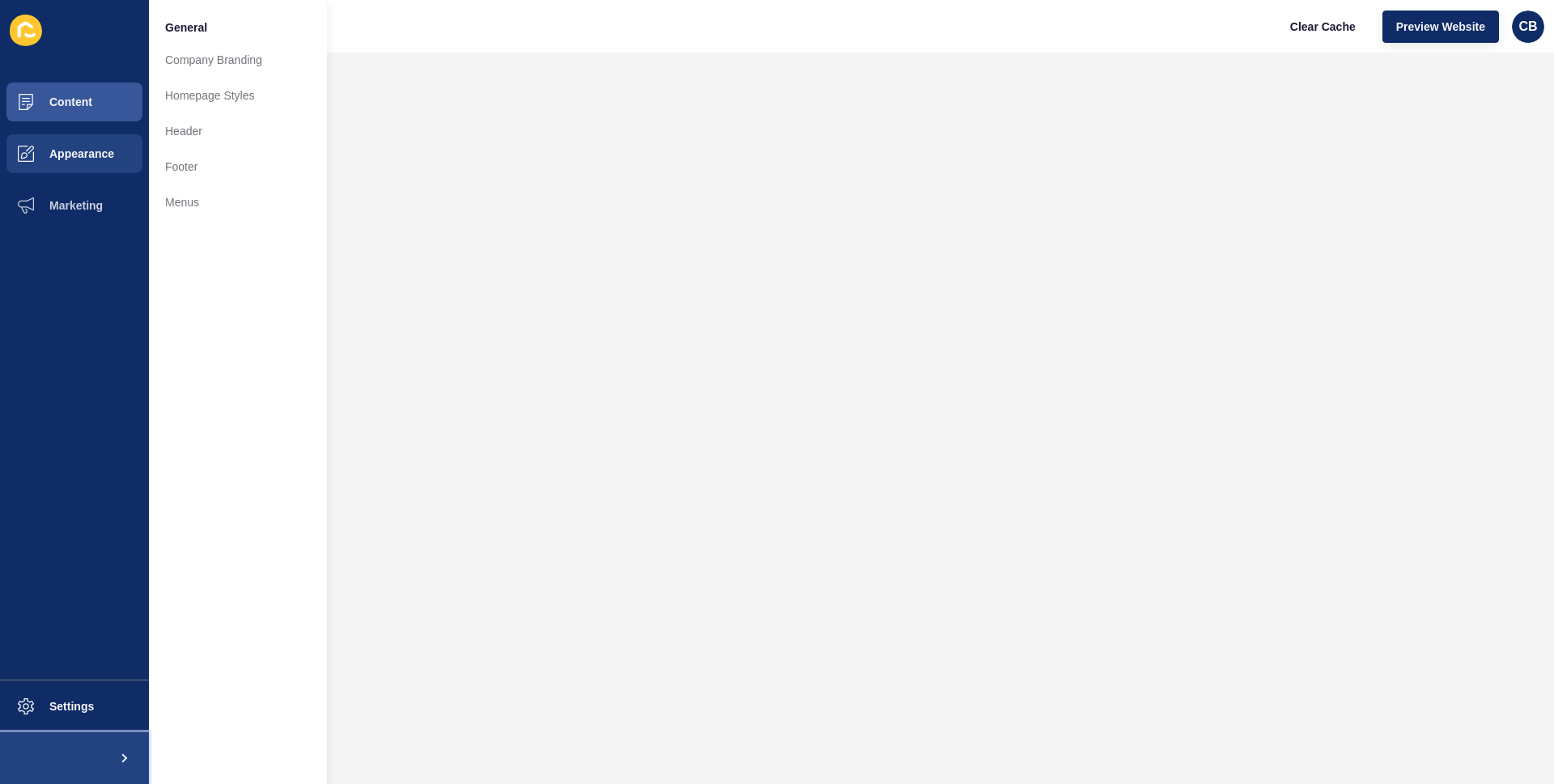
click at [123, 762] on span at bounding box center [123, 758] width 52 height 52
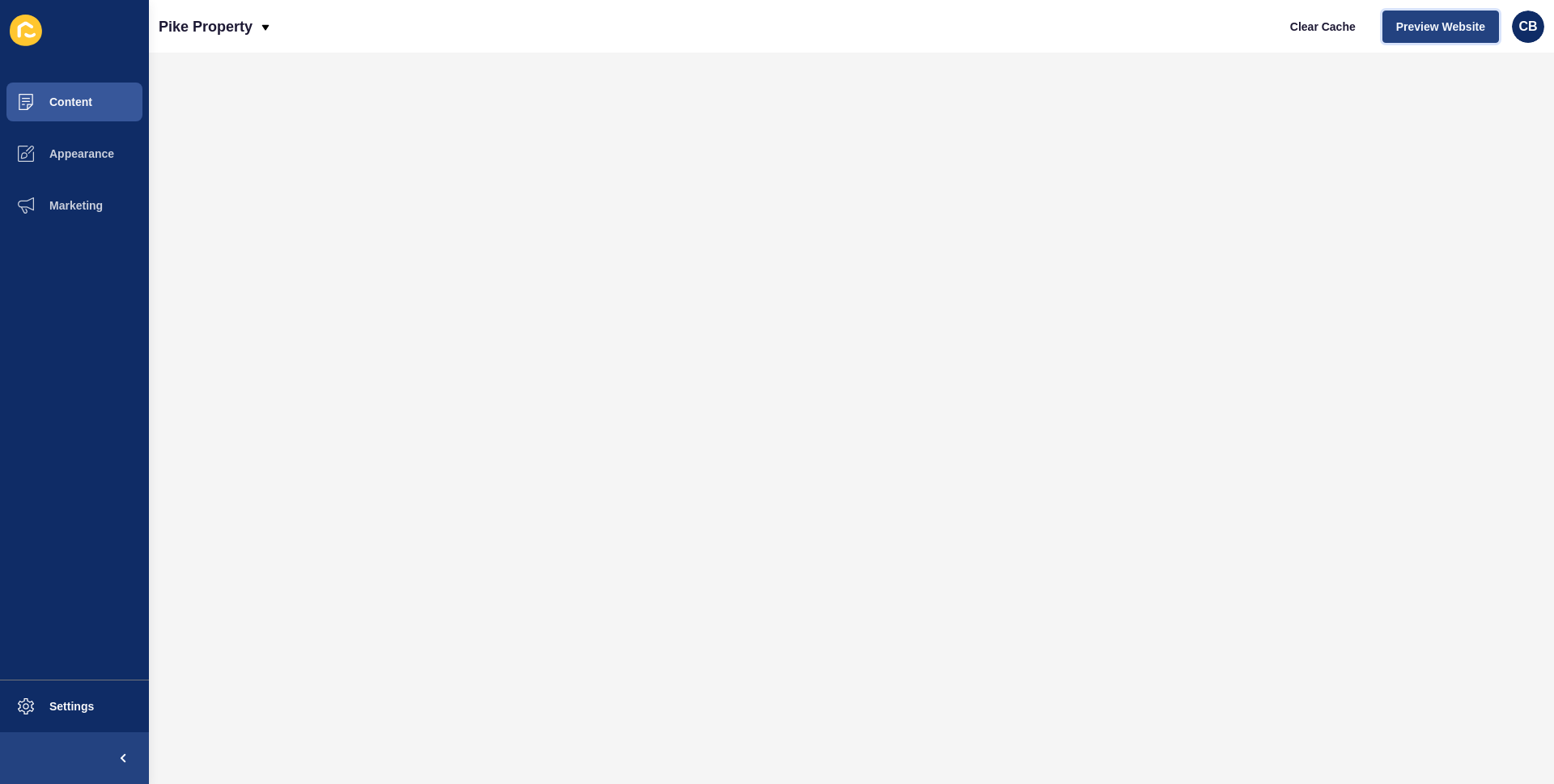
click at [1455, 29] on span "Preview Website" at bounding box center [1440, 27] width 89 height 16
click at [88, 152] on span "Appearance" at bounding box center [56, 153] width 117 height 13
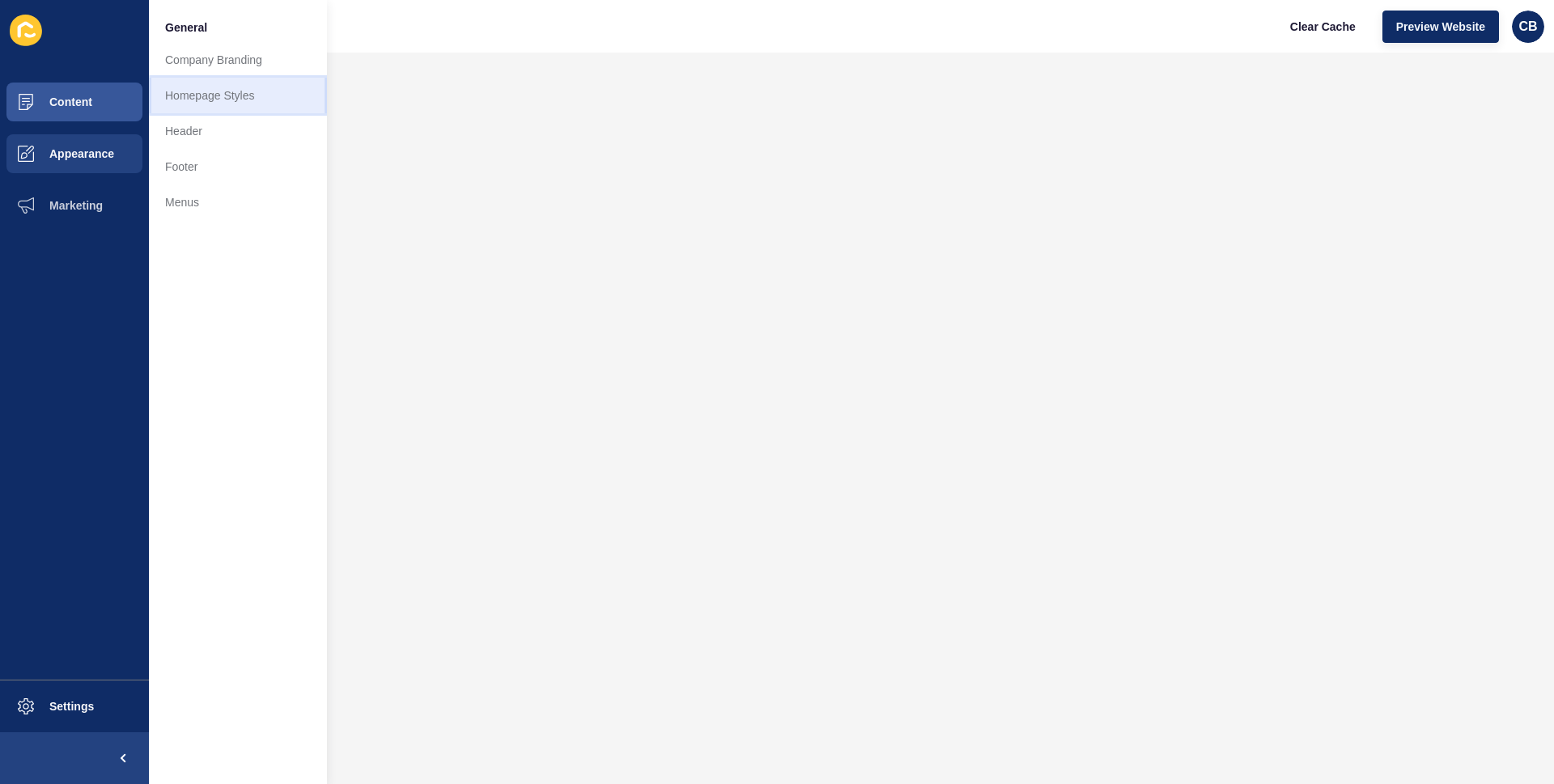
click at [196, 103] on link "Homepage Styles" at bounding box center [238, 96] width 178 height 36
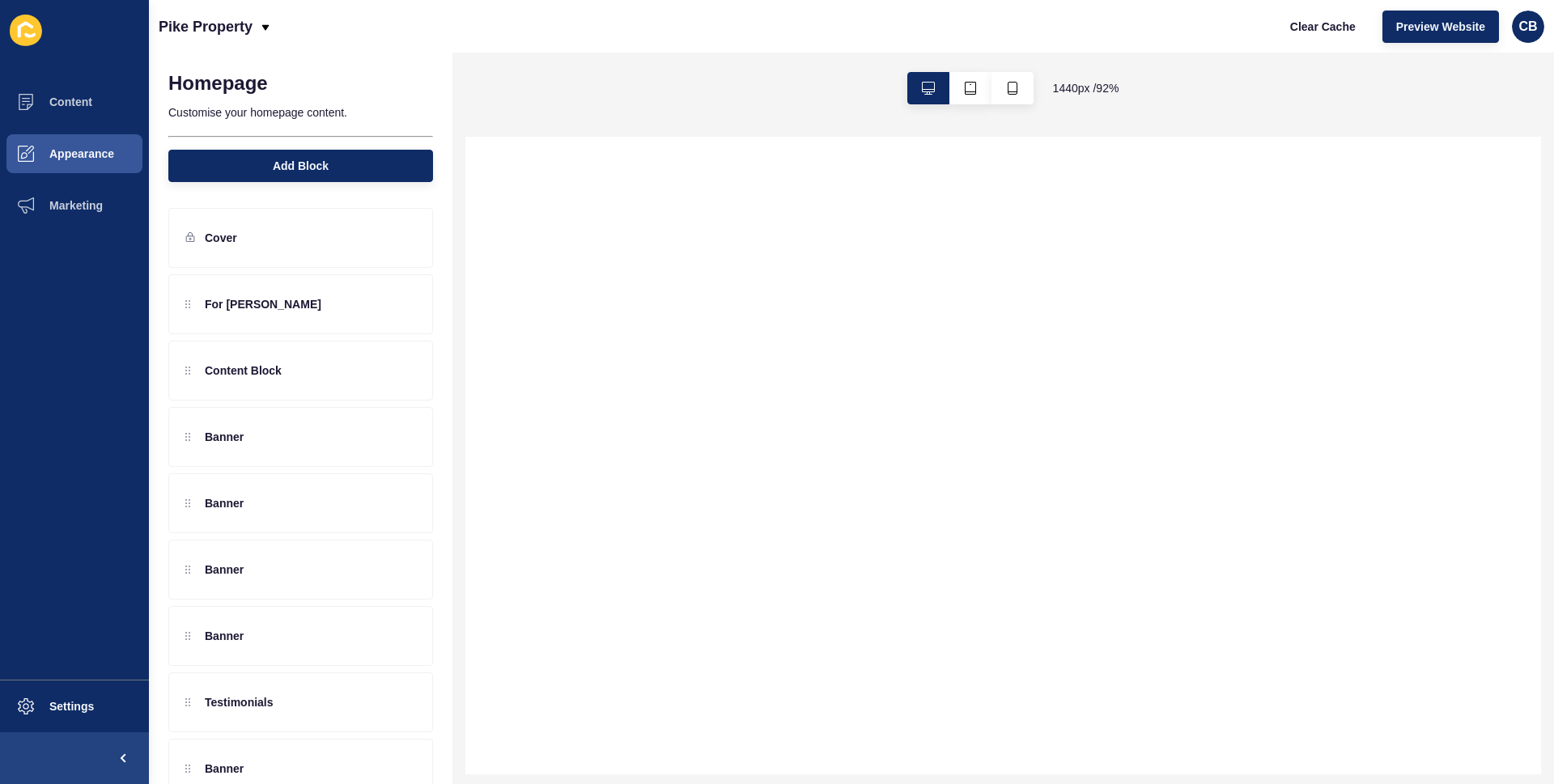
select select
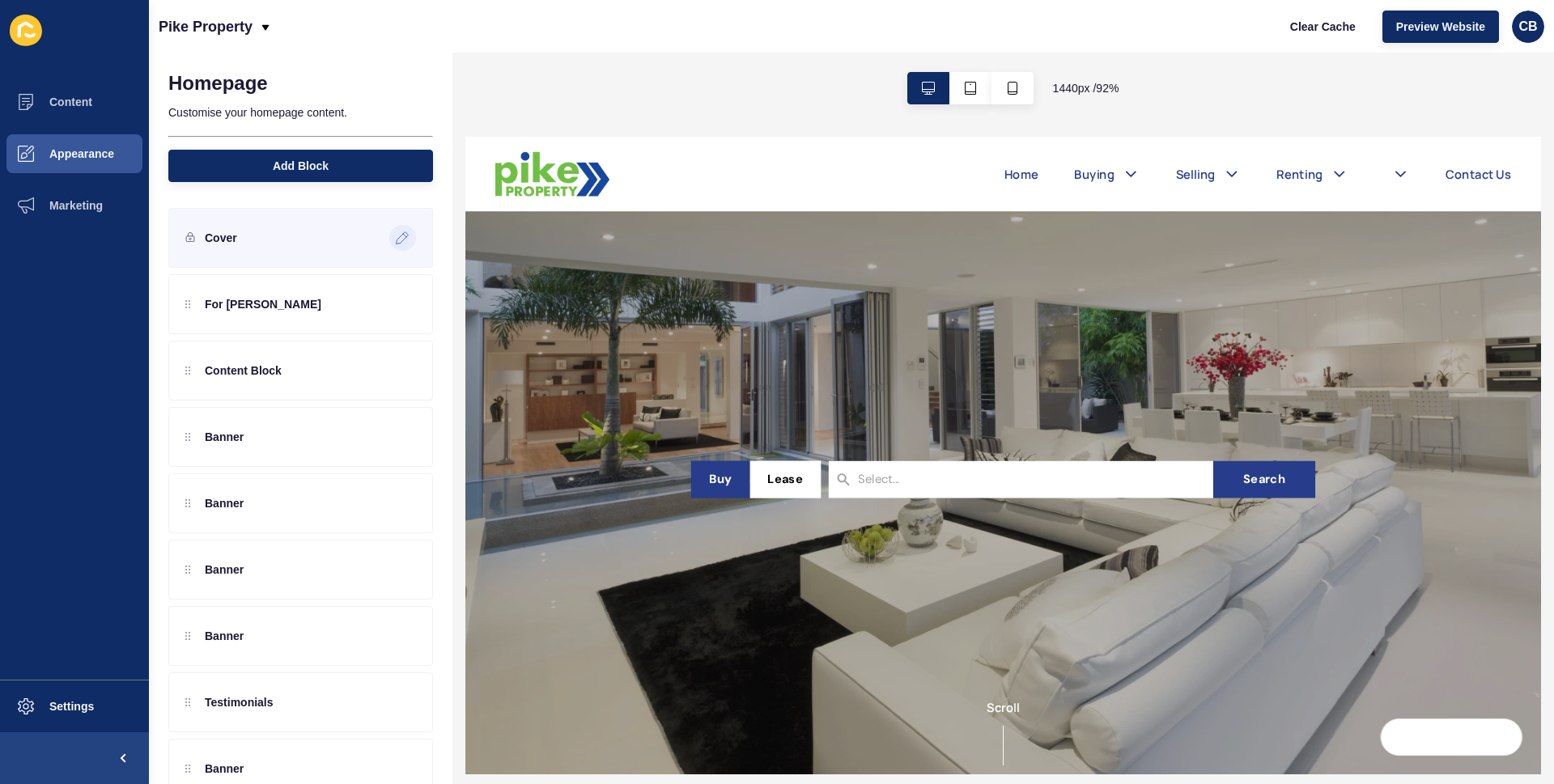
click at [396, 241] on icon at bounding box center [402, 238] width 13 height 13
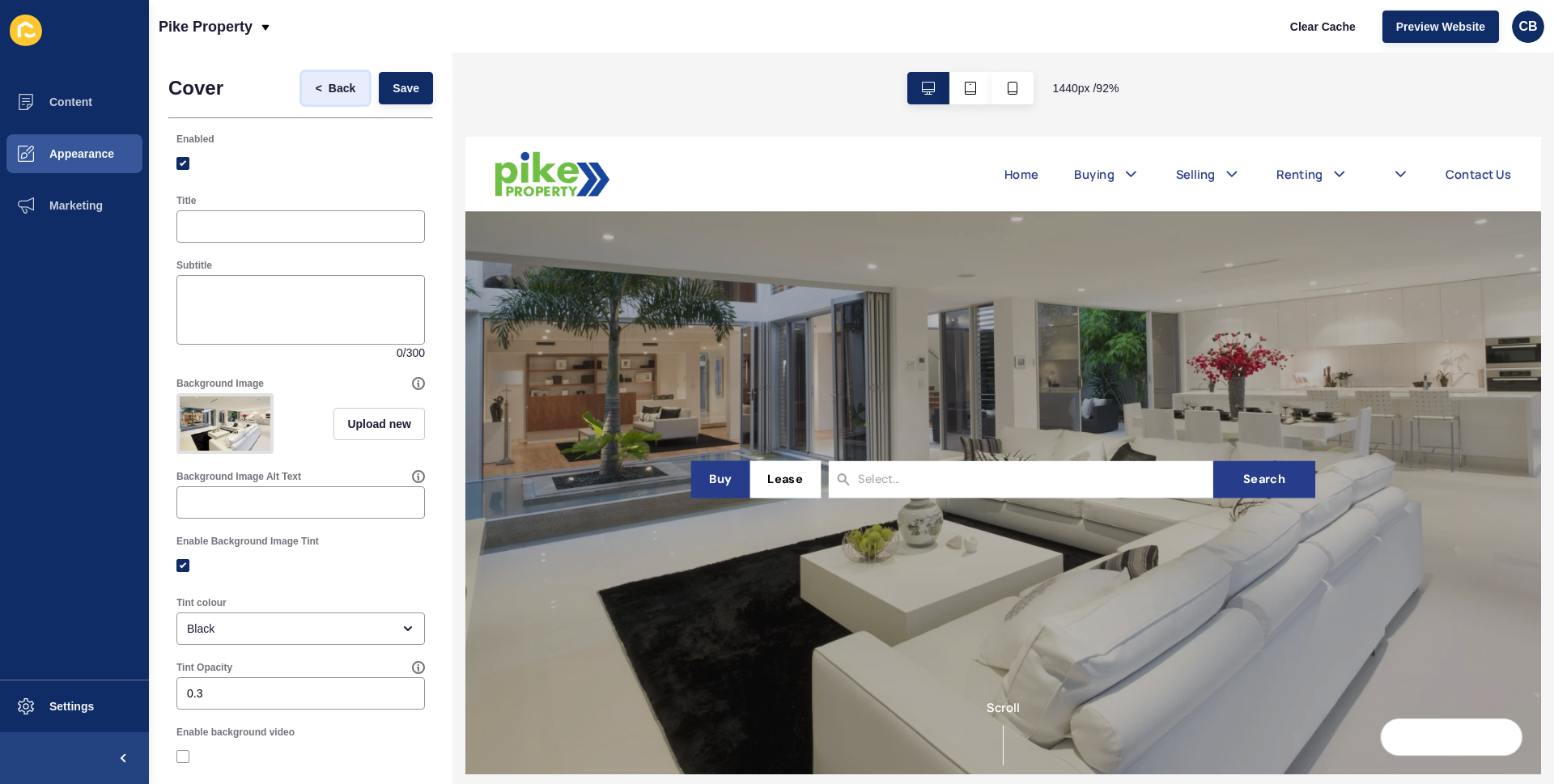
click at [328, 85] on span "Back" at bounding box center [342, 88] width 27 height 16
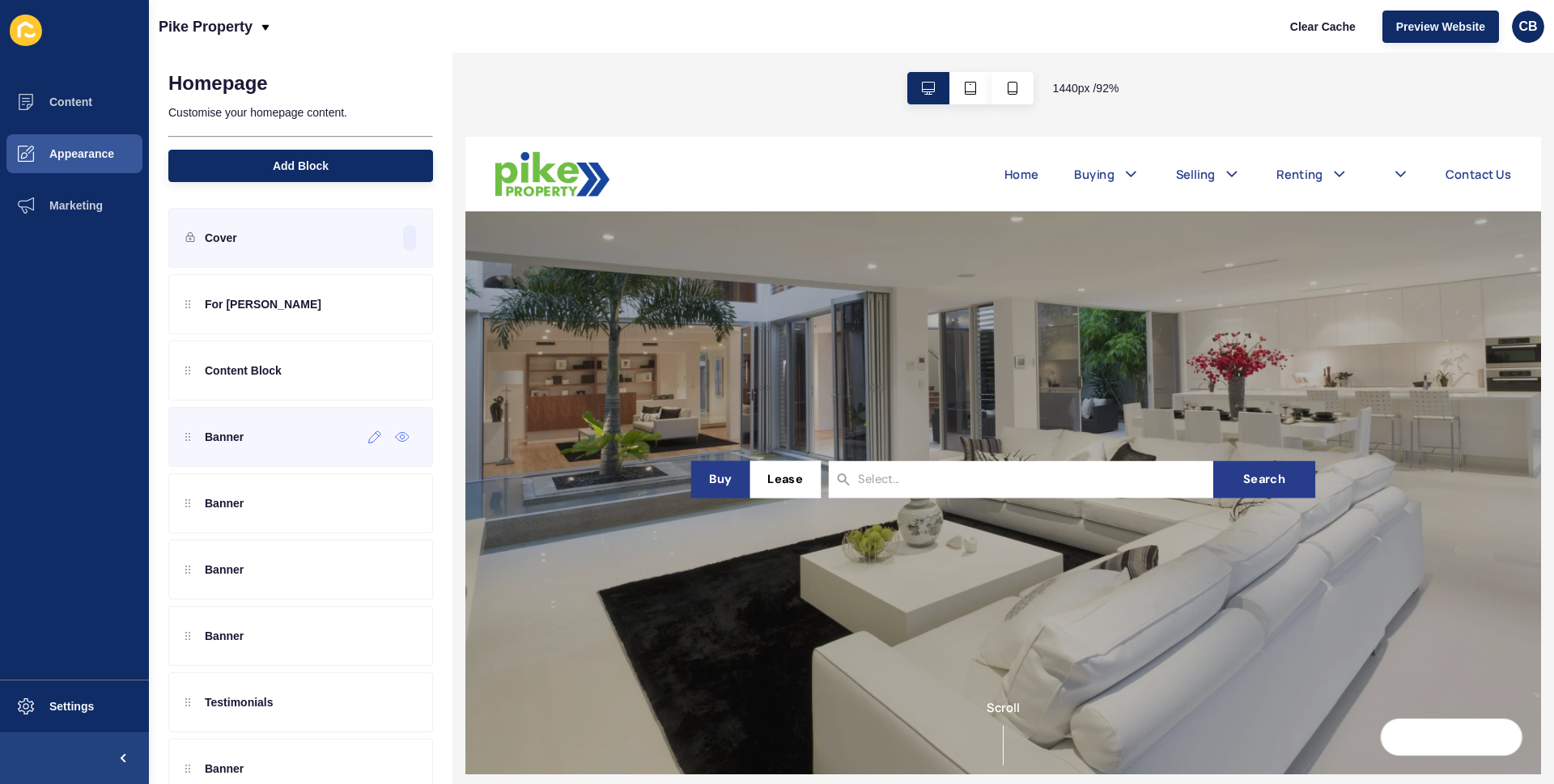
click at [255, 445] on div "Banner" at bounding box center [301, 437] width 265 height 60
click at [368, 441] on icon at bounding box center [374, 437] width 13 height 13
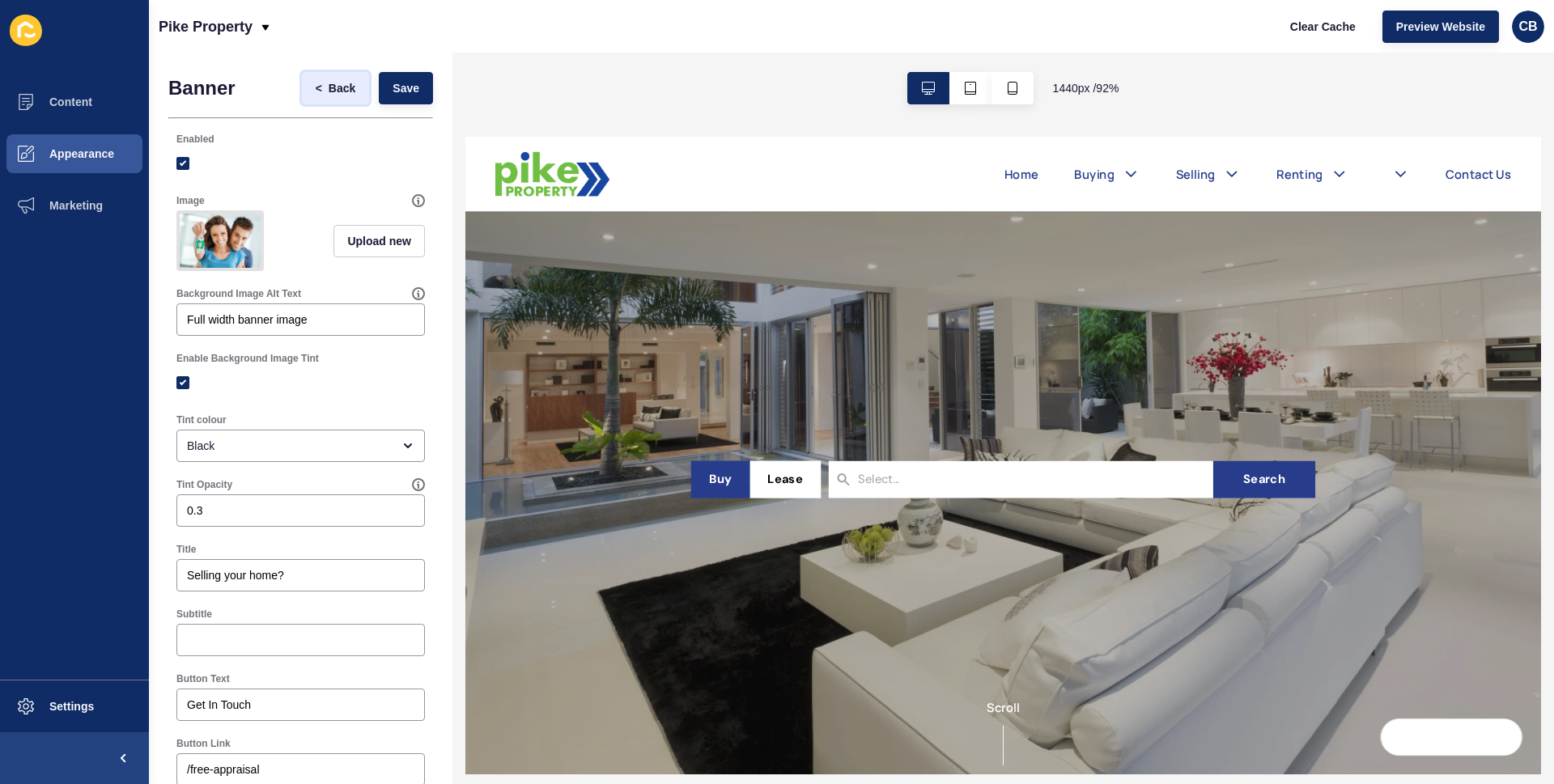
click at [328, 93] on span "Back" at bounding box center [342, 88] width 27 height 16
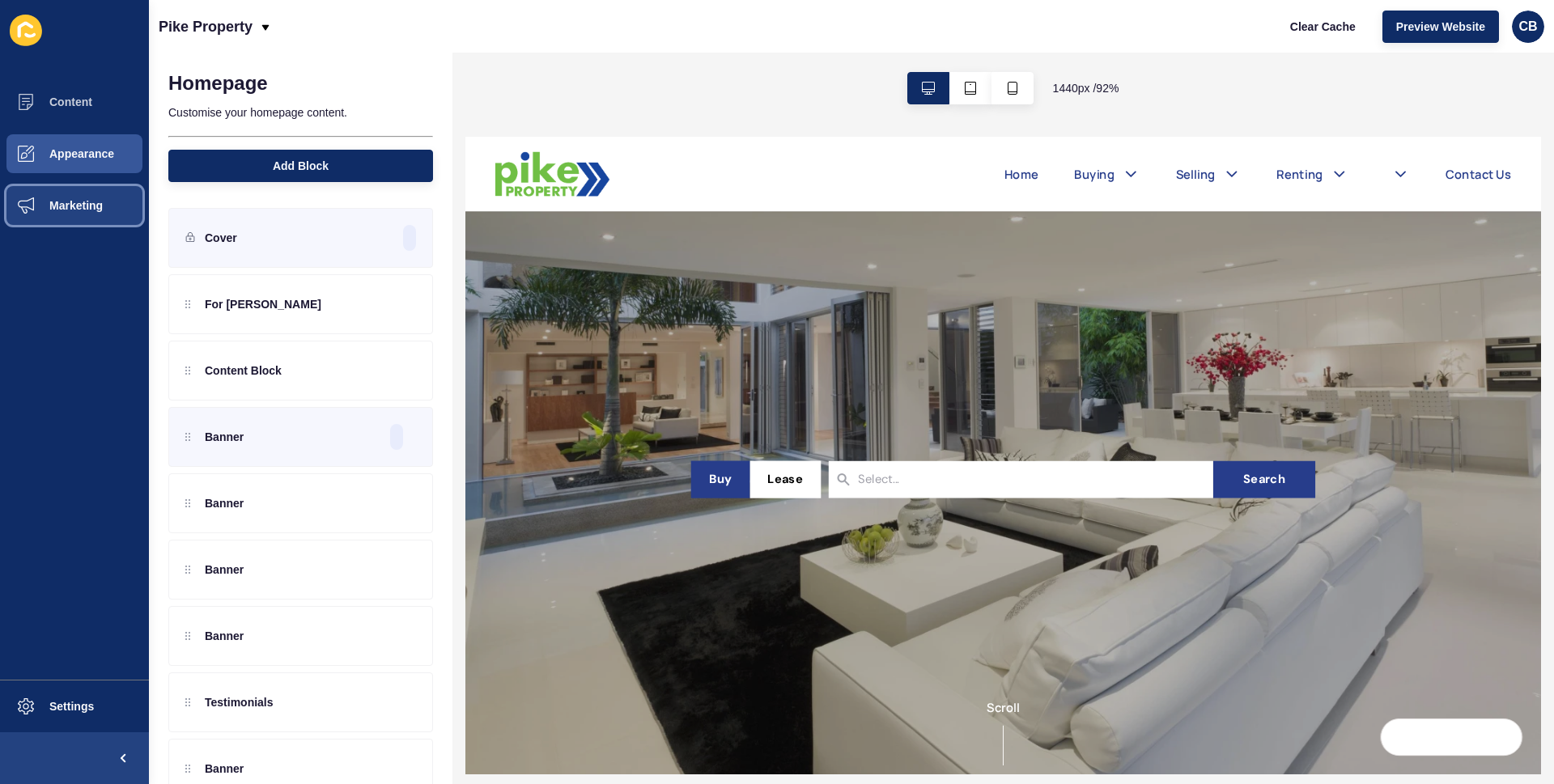
click at [86, 211] on span "Marketing" at bounding box center [49, 205] width 105 height 13
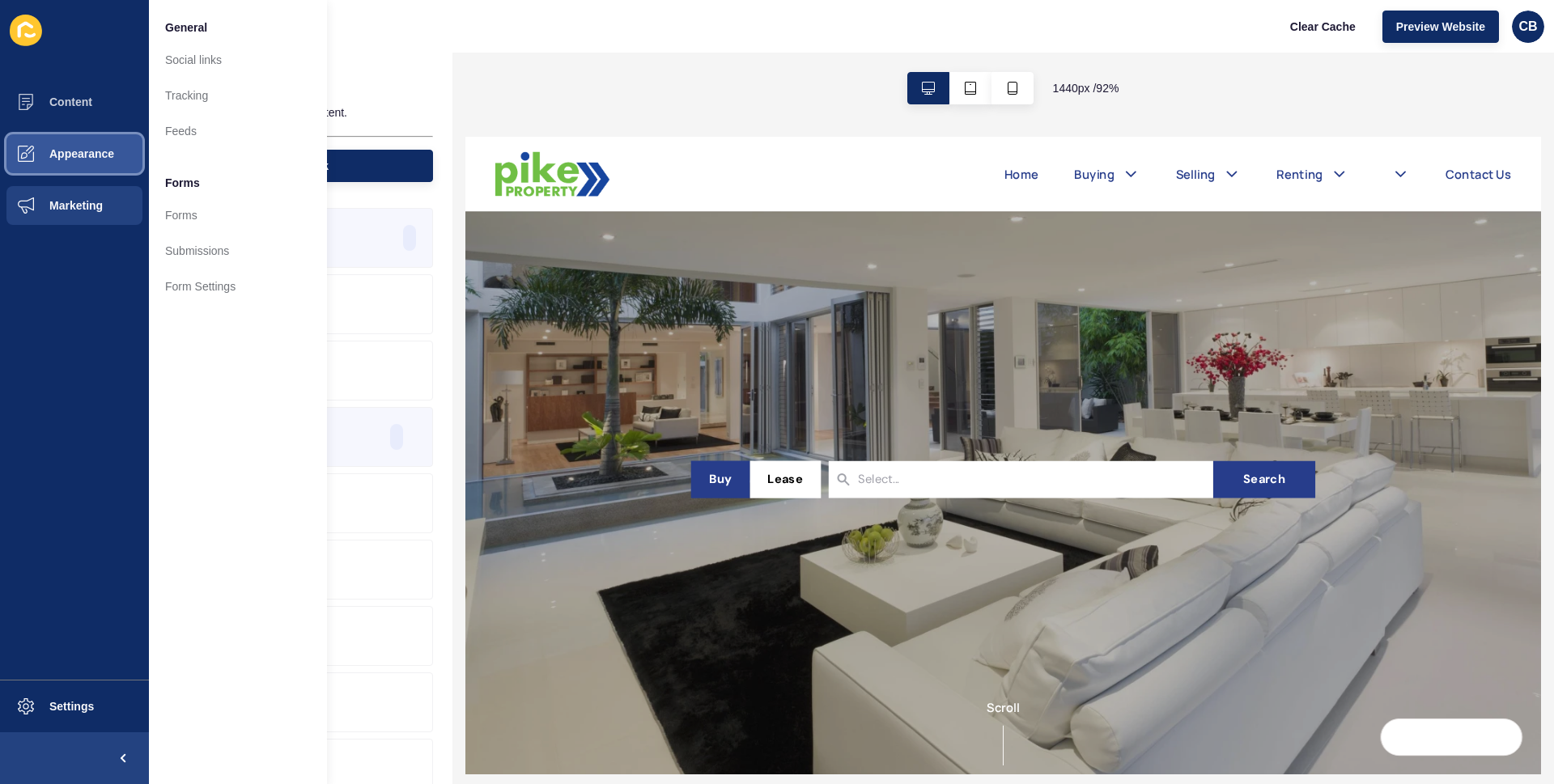
click at [86, 159] on span "Appearance" at bounding box center [56, 153] width 117 height 13
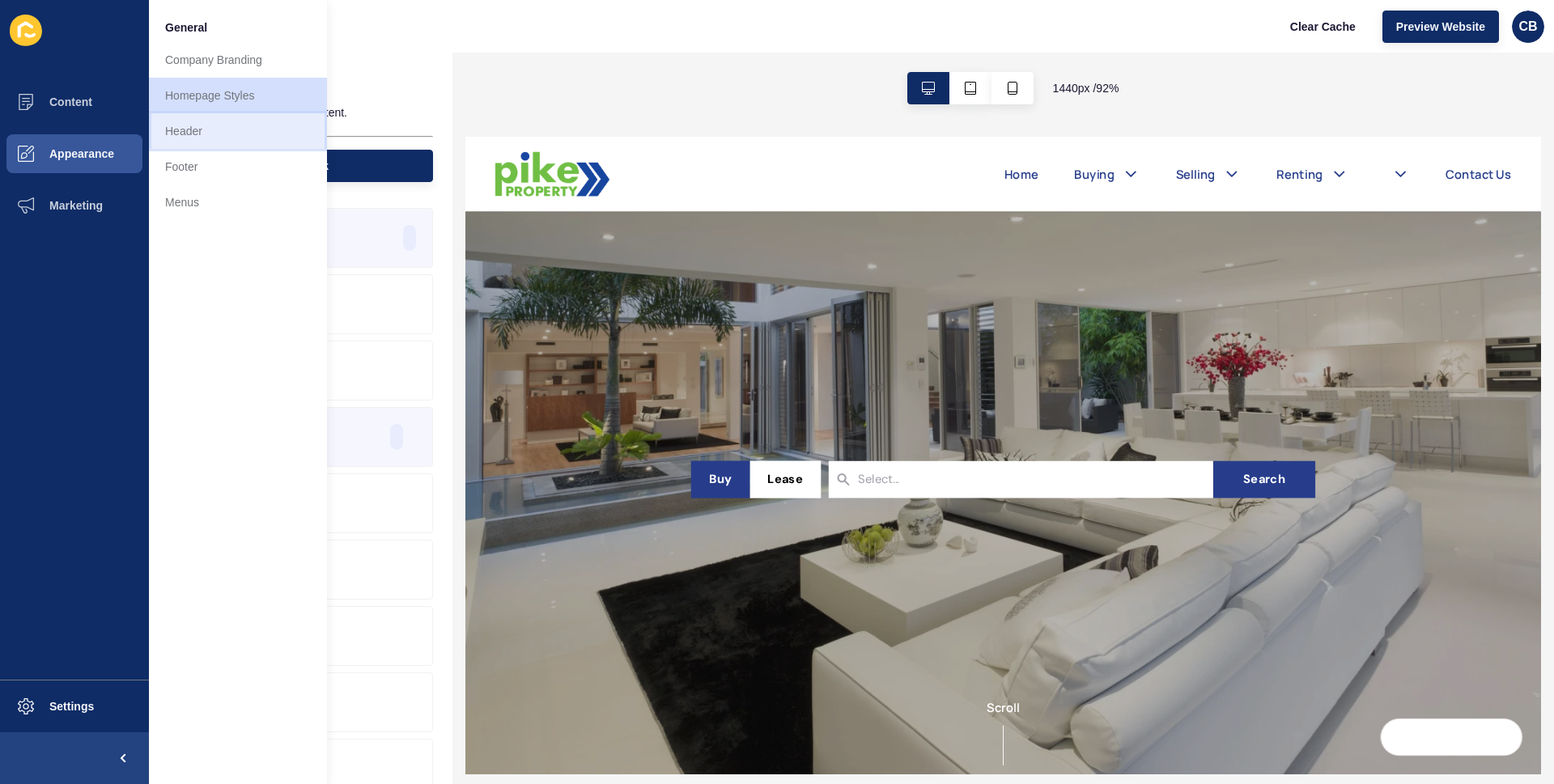
click at [189, 135] on link "Header" at bounding box center [238, 131] width 178 height 36
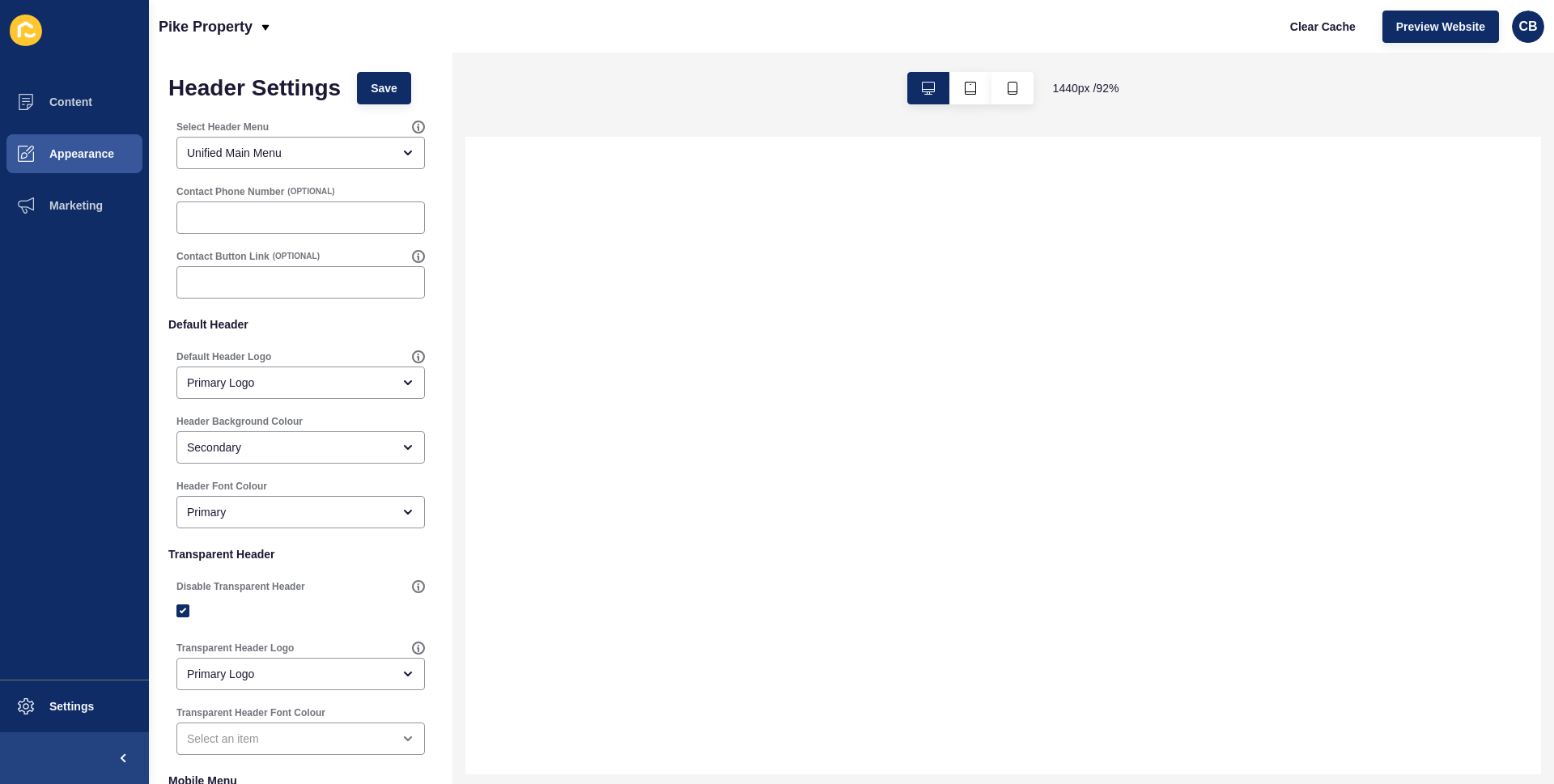
select select
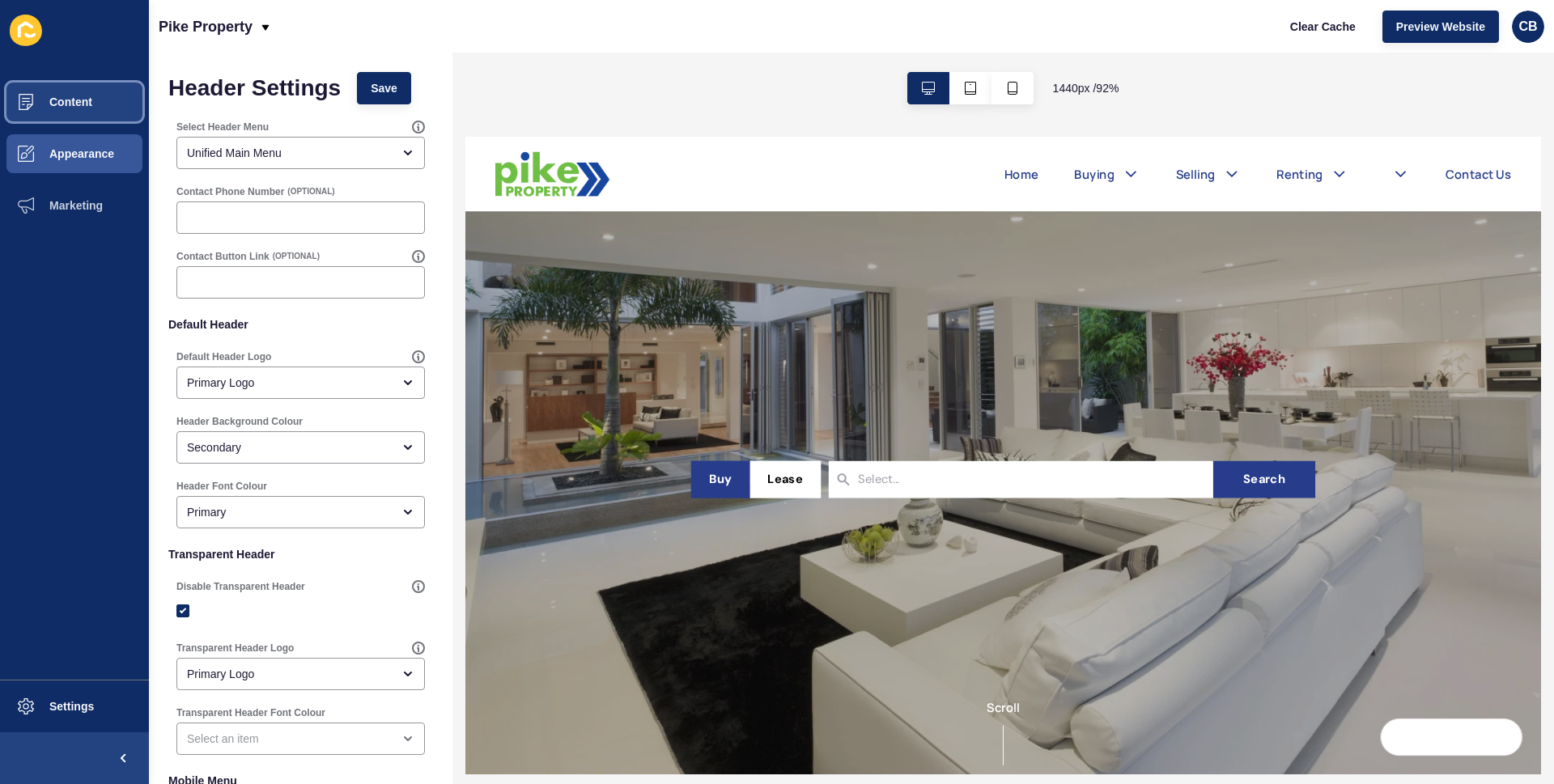
click at [71, 109] on button "Content" at bounding box center [74, 102] width 149 height 52
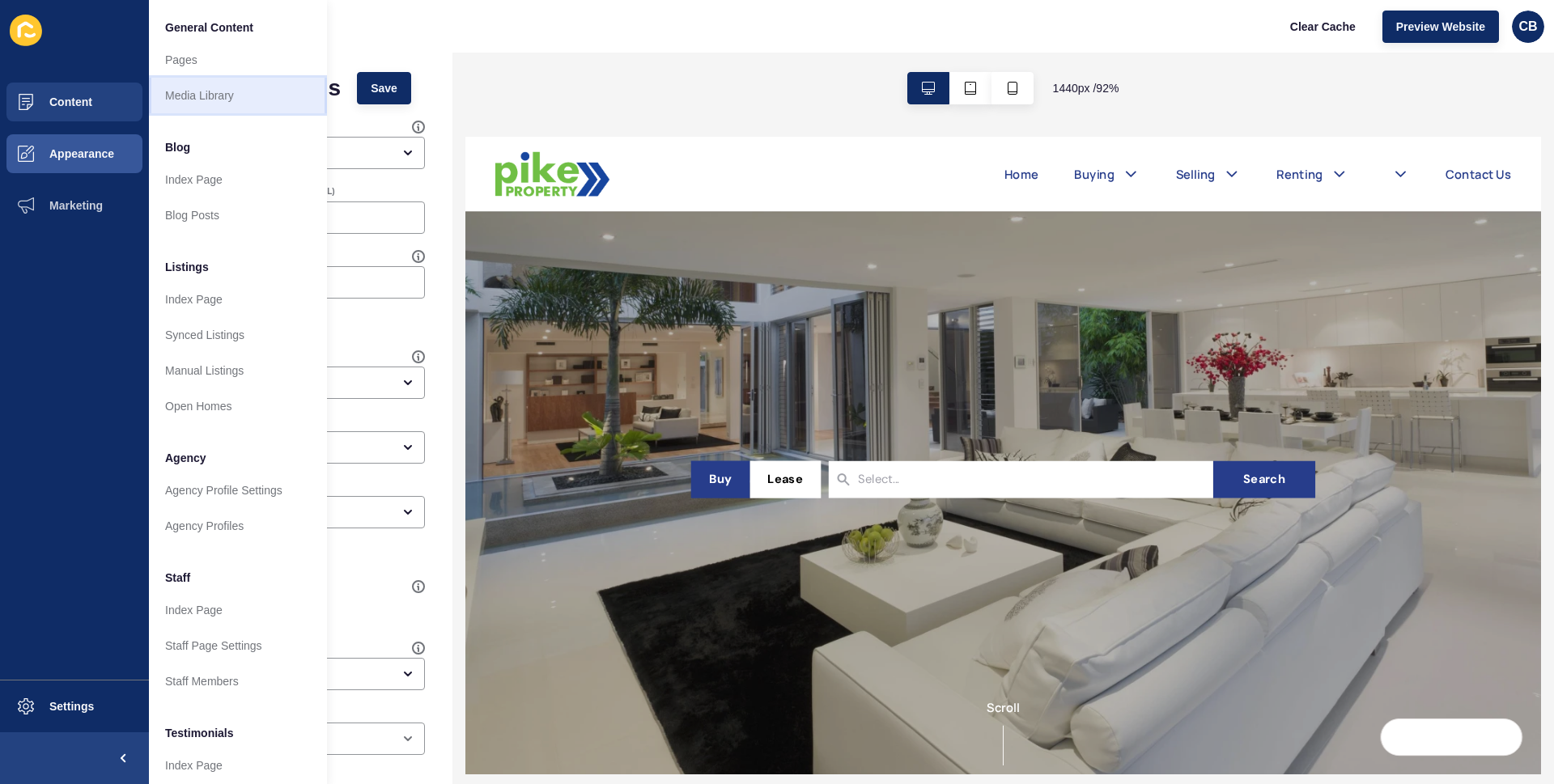
click at [223, 98] on link "Media Library" at bounding box center [238, 96] width 178 height 36
